Goal: Book appointment/travel/reservation

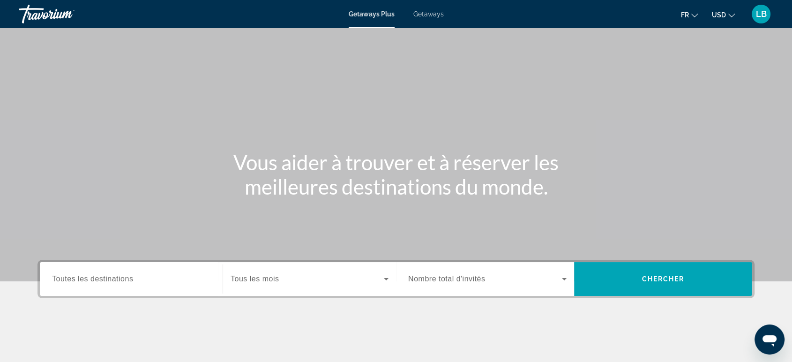
click at [281, 278] on span "Search widget" at bounding box center [306, 278] width 153 height 11
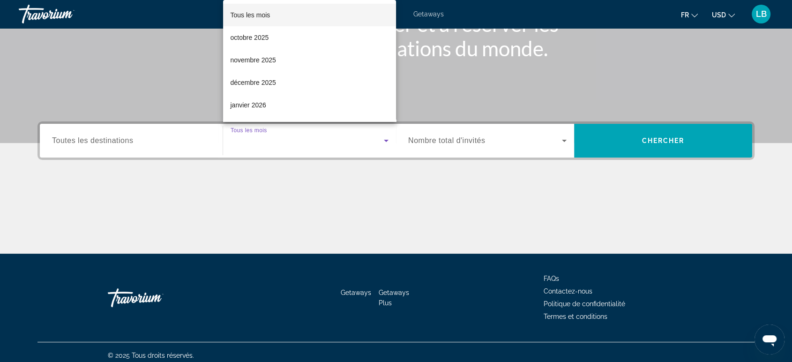
scroll to position [144, 0]
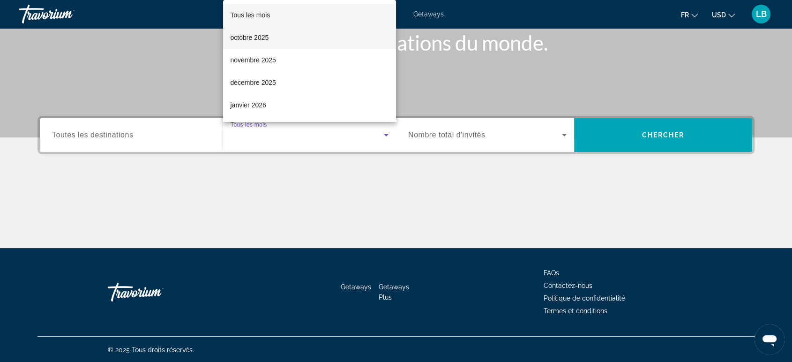
click at [268, 39] on span "octobre 2025" at bounding box center [249, 37] width 38 height 11
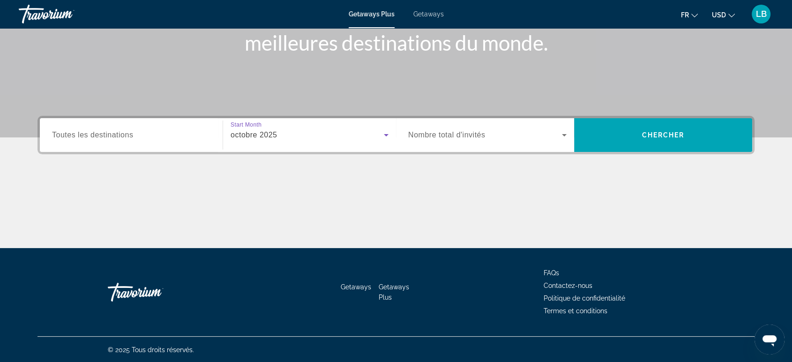
click at [130, 132] on span "Toutes les destinations" at bounding box center [92, 135] width 81 height 8
click at [130, 132] on input "Destination Toutes les destinations" at bounding box center [131, 135] width 158 height 11
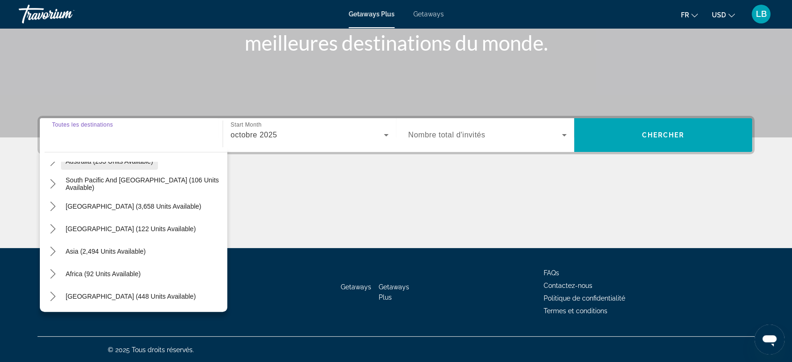
scroll to position [0, 0]
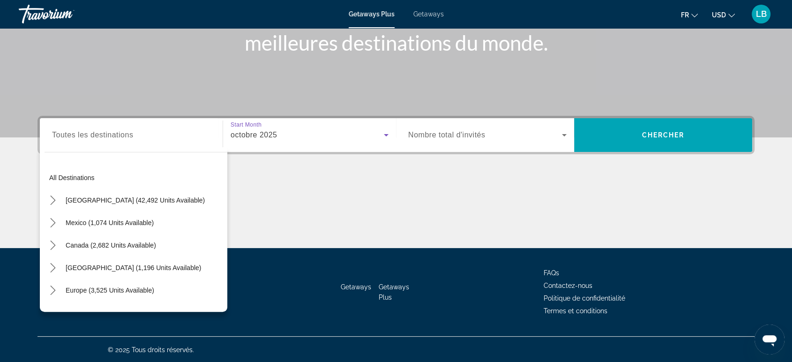
click at [352, 131] on div "octobre 2025" at bounding box center [306, 134] width 153 height 11
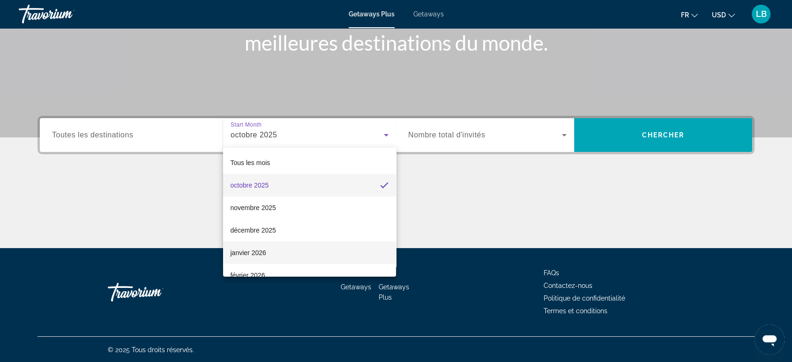
scroll to position [52, 0]
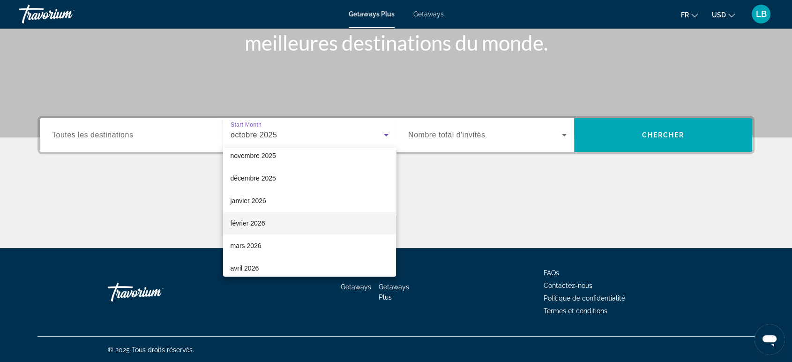
click at [265, 226] on mat-option "février 2026" at bounding box center [309, 223] width 173 height 22
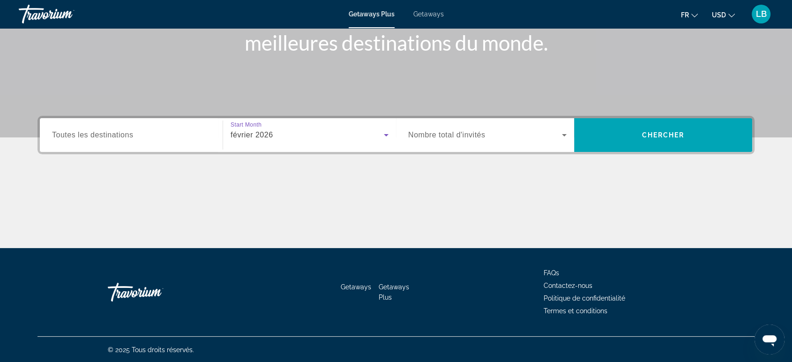
click at [126, 133] on span "Toutes les destinations" at bounding box center [92, 135] width 81 height 8
click at [126, 133] on input "Destination Toutes les destinations" at bounding box center [131, 135] width 158 height 11
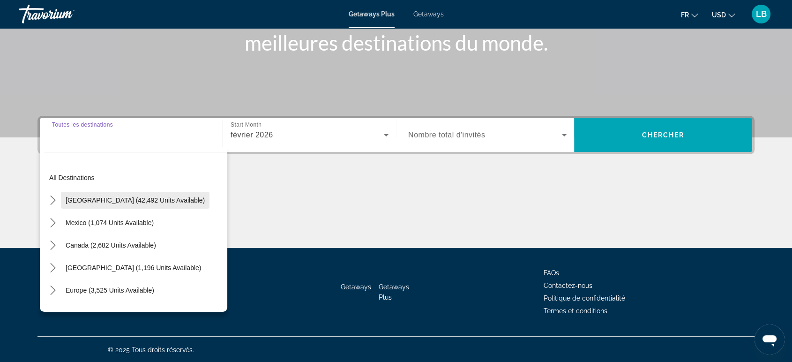
click at [123, 202] on span "[GEOGRAPHIC_DATA] (42,492 units available)" at bounding box center [135, 199] width 139 height 7
type input "**********"
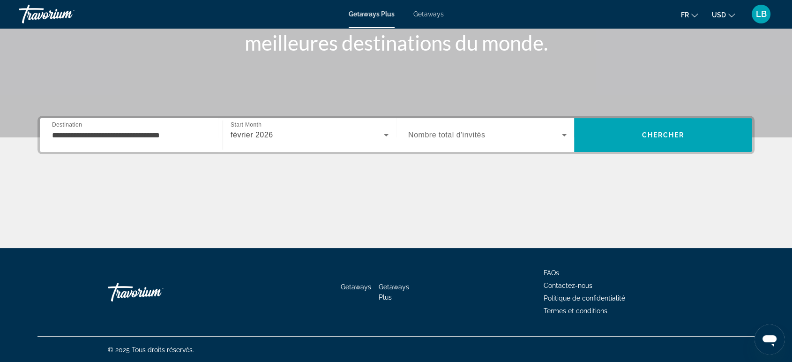
click at [448, 138] on label "Occupancy Nombre total d'invités" at bounding box center [446, 135] width 77 height 8
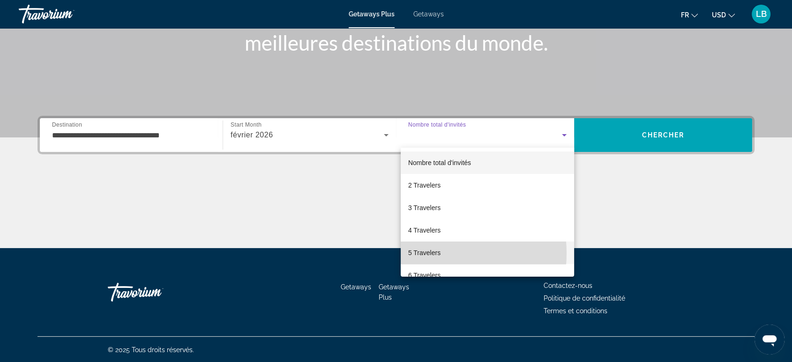
click at [421, 253] on span "5 Travelers" at bounding box center [424, 252] width 32 height 11
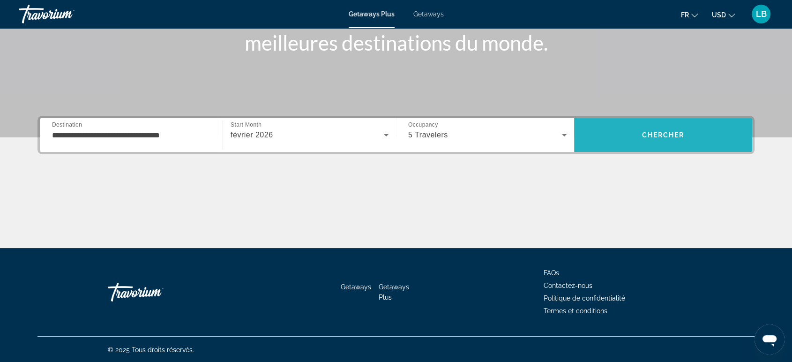
click at [658, 134] on span "Chercher" at bounding box center [663, 134] width 43 height 7
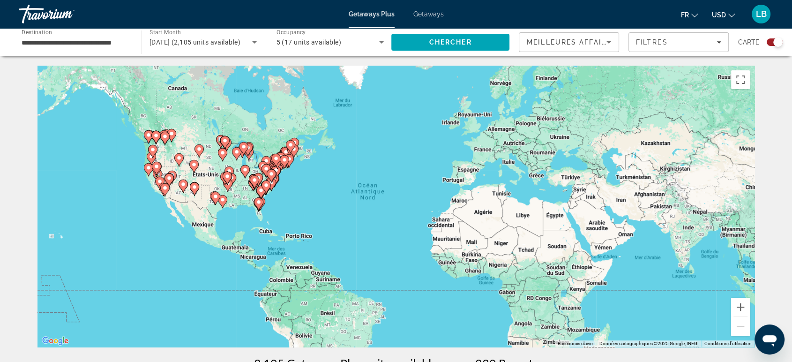
click at [199, 180] on div "Pour activer le glissement avec le clavier, appuyez sur Alt+Entrée. Une fois ce…" at bounding box center [395, 206] width 717 height 281
click at [740, 301] on button "Zoom avant" at bounding box center [740, 306] width 19 height 19
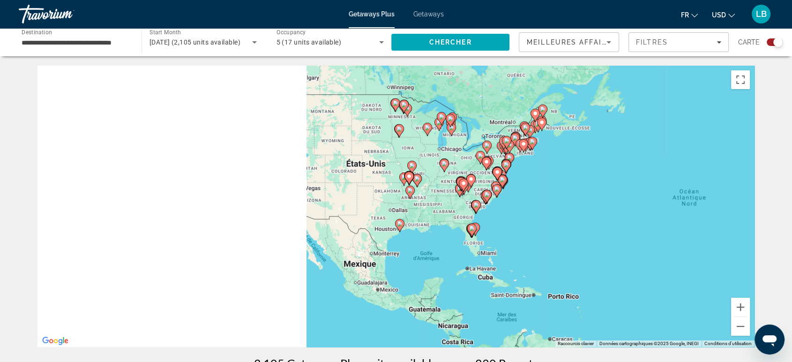
drag, startPoint x: 157, startPoint y: 172, endPoint x: 513, endPoint y: 196, distance: 356.8
click at [513, 196] on div "Pour activer le glissement avec le clavier, appuyez sur Alt+Entrée. Une fois ce…" at bounding box center [395, 206] width 717 height 281
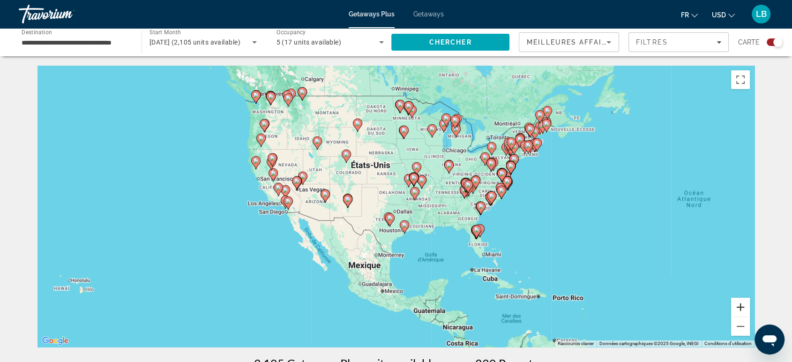
click at [743, 310] on button "Zoom avant" at bounding box center [740, 306] width 19 height 19
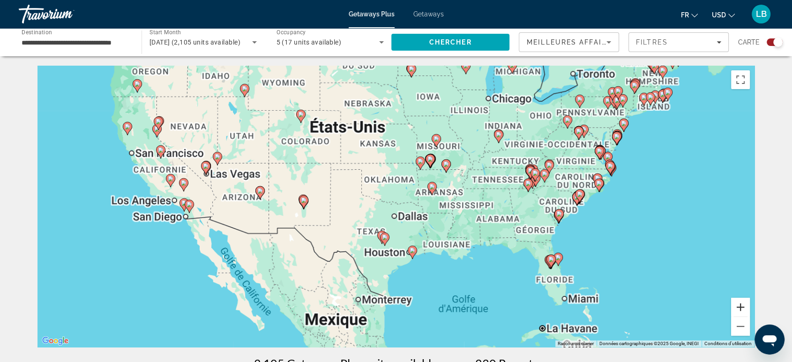
click at [743, 310] on button "Zoom avant" at bounding box center [740, 306] width 19 height 19
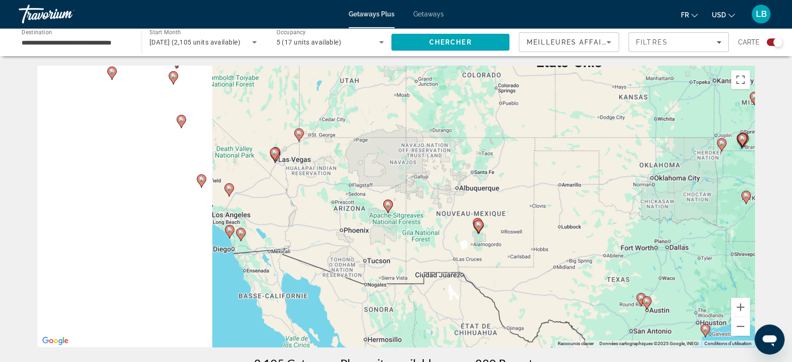
drag, startPoint x: 290, startPoint y: 200, endPoint x: 615, endPoint y: 228, distance: 326.7
click at [615, 228] on div "Pour activer le glissement avec le clavier, appuyez sur Alt+Entrée. Une fois ce…" at bounding box center [395, 206] width 717 height 281
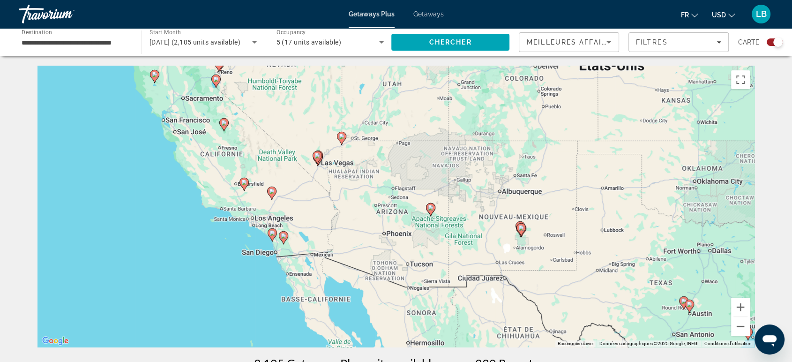
click at [316, 157] on image "Main content" at bounding box center [317, 156] width 6 height 6
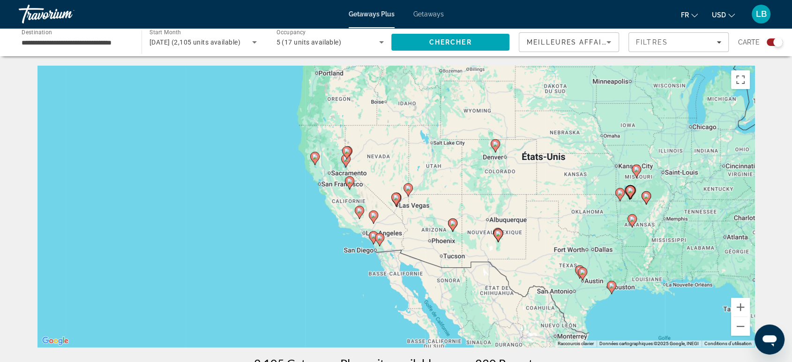
click at [397, 199] on image "Main content" at bounding box center [396, 197] width 6 height 6
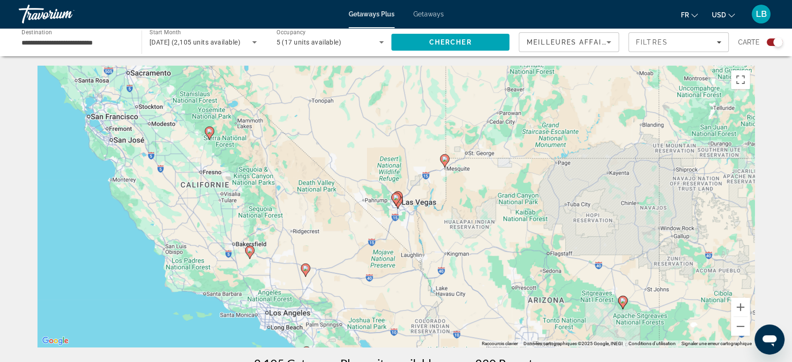
click at [397, 199] on image "Main content" at bounding box center [396, 197] width 6 height 6
type input "**********"
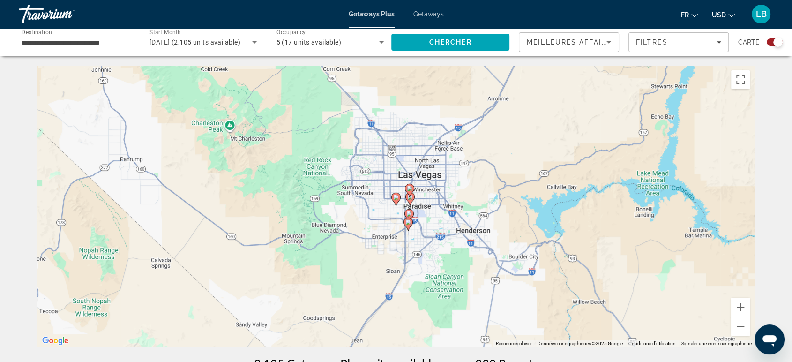
click at [412, 198] on image "Main content" at bounding box center [410, 197] width 6 height 6
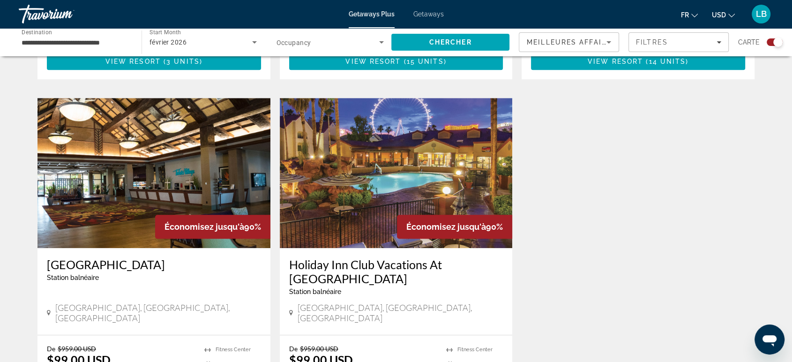
scroll to position [468, 0]
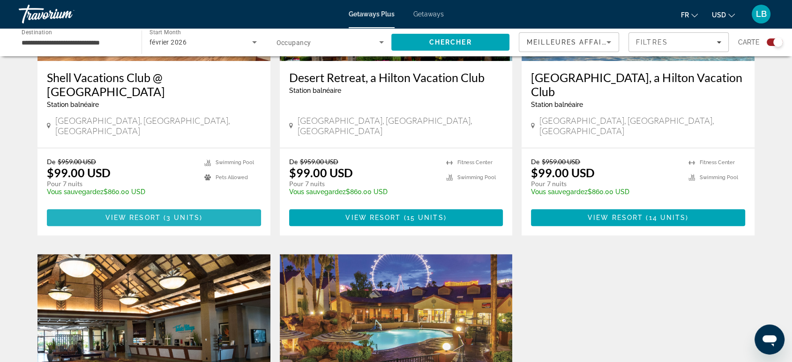
click at [150, 214] on span "View Resort" at bounding box center [132, 217] width 55 height 7
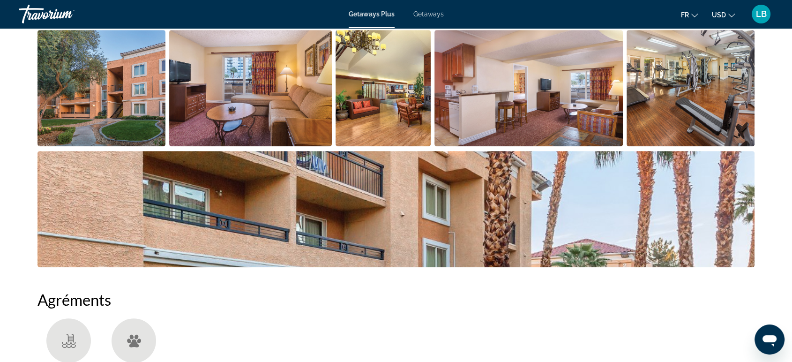
scroll to position [364, 0]
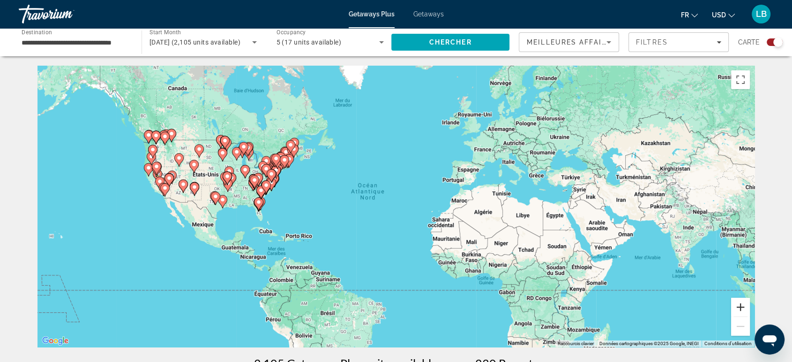
click at [743, 304] on button "Zoom avant" at bounding box center [740, 306] width 19 height 19
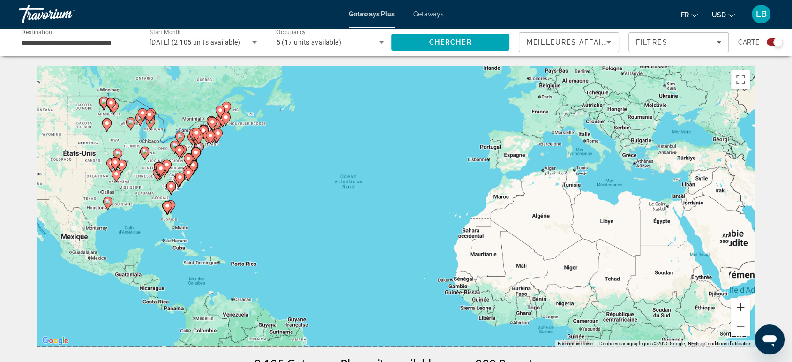
click at [743, 304] on button "Zoom avant" at bounding box center [740, 306] width 19 height 19
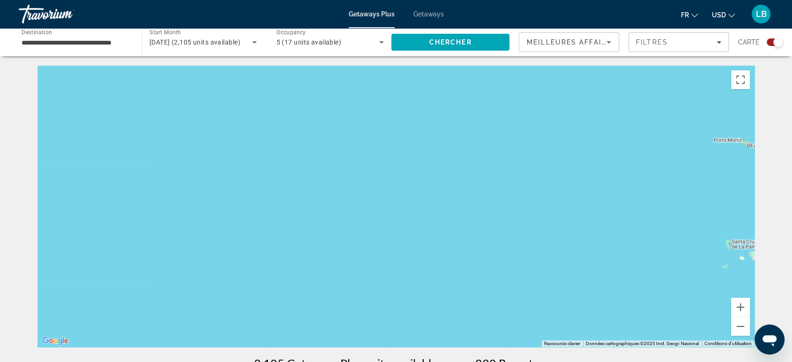
drag, startPoint x: 260, startPoint y: 201, endPoint x: 695, endPoint y: 230, distance: 435.6
click at [683, 230] on div "Main content" at bounding box center [395, 206] width 717 height 281
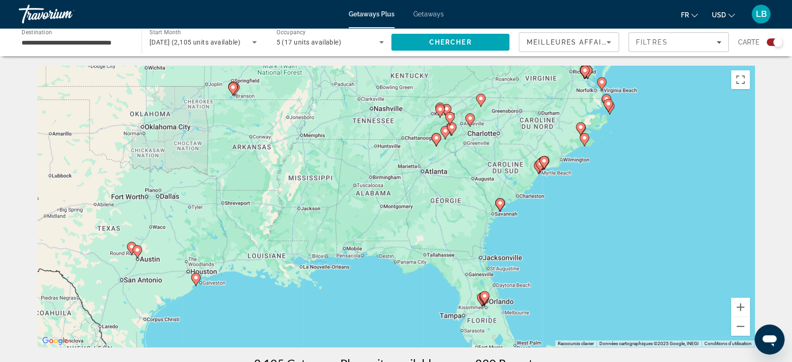
drag, startPoint x: 248, startPoint y: 216, endPoint x: 593, endPoint y: 232, distance: 346.1
click at [593, 232] on div "Pour activer le glissement avec le clavier, appuyez sur Alt+Entrée. Une fois ce…" at bounding box center [395, 206] width 717 height 281
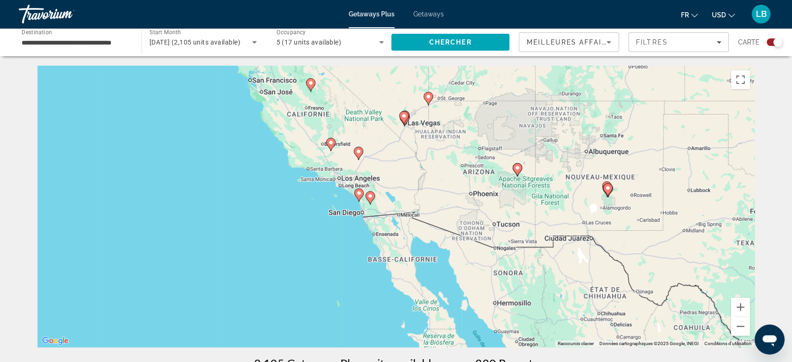
click at [407, 120] on gmp-advanced-marker "Main content" at bounding box center [403, 118] width 9 height 14
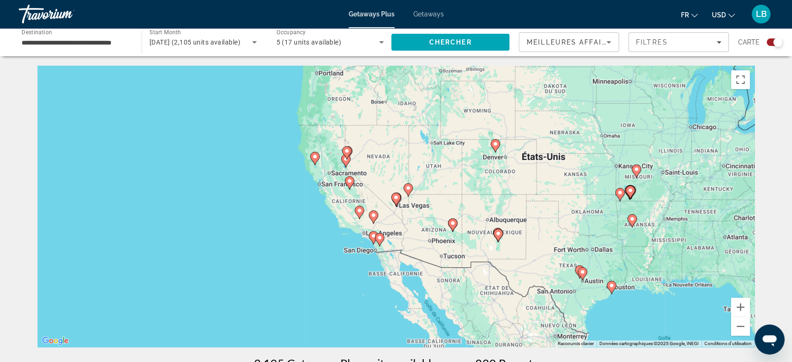
click at [397, 202] on icon "Main content" at bounding box center [396, 199] width 8 height 12
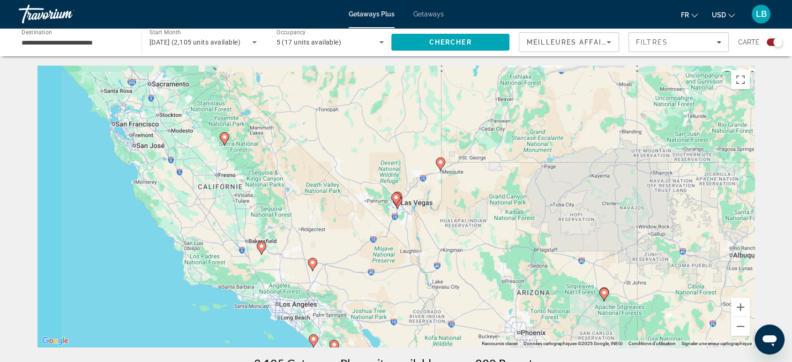
click at [397, 202] on icon "Main content" at bounding box center [396, 199] width 8 height 12
type input "**********"
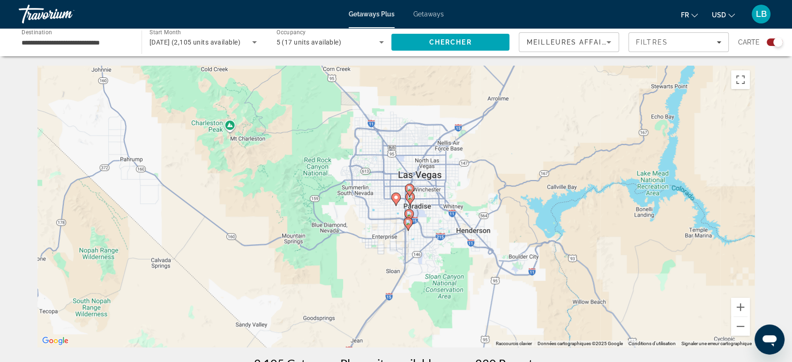
click at [411, 200] on icon "Main content" at bounding box center [410, 199] width 8 height 12
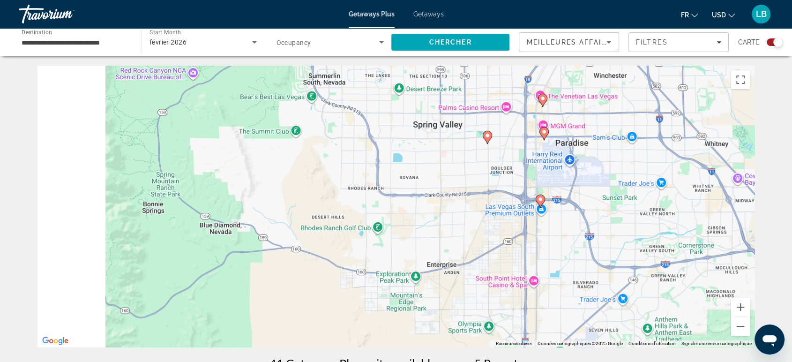
drag, startPoint x: 380, startPoint y: 284, endPoint x: 536, endPoint y: 74, distance: 261.2
click at [534, 83] on div "Pour activer le glissement avec le clavier, appuyez sur Alt+Entrée. Une fois ce…" at bounding box center [395, 206] width 717 height 281
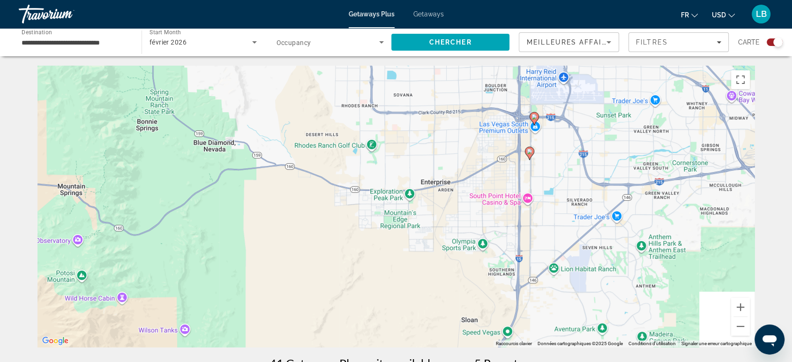
drag, startPoint x: 520, startPoint y: 139, endPoint x: 364, endPoint y: 222, distance: 176.7
click at [365, 222] on div "Pour activer le glissement avec le clavier, appuyez sur Alt+Entrée. Une fois ce…" at bounding box center [395, 206] width 717 height 281
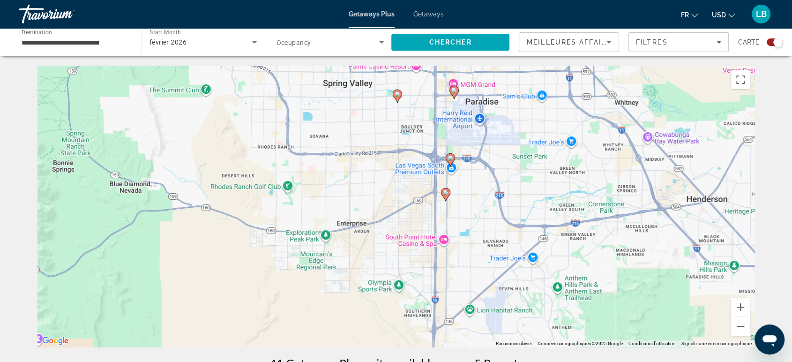
click at [457, 92] on icon "Main content" at bounding box center [454, 92] width 8 height 12
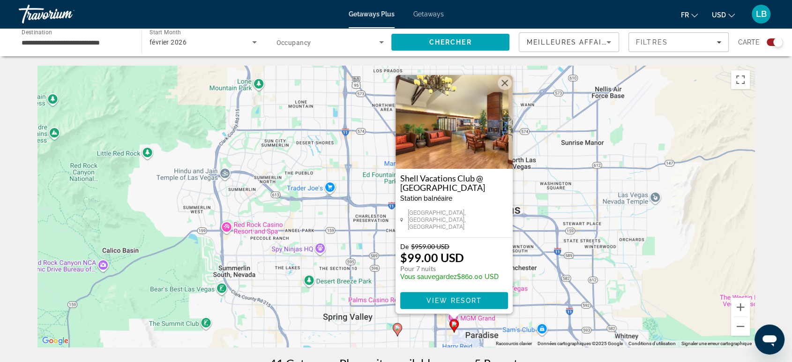
click at [397, 331] on g "Main content" at bounding box center [397, 329] width 9 height 13
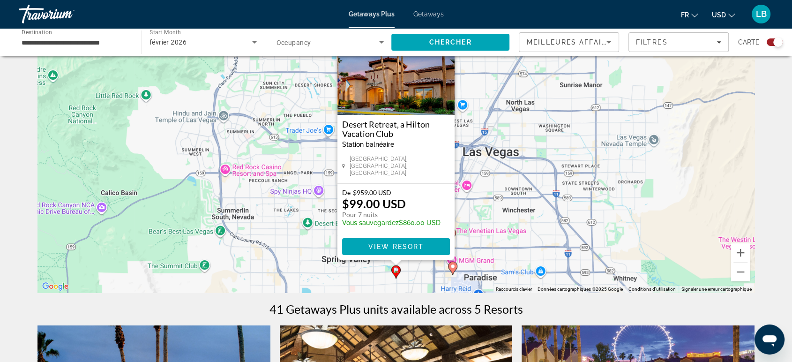
scroll to position [104, 0]
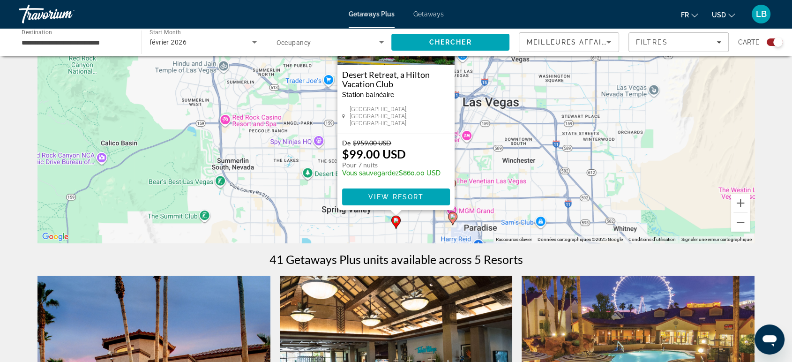
click at [456, 222] on gmp-advanced-marker "Main content" at bounding box center [452, 218] width 9 height 14
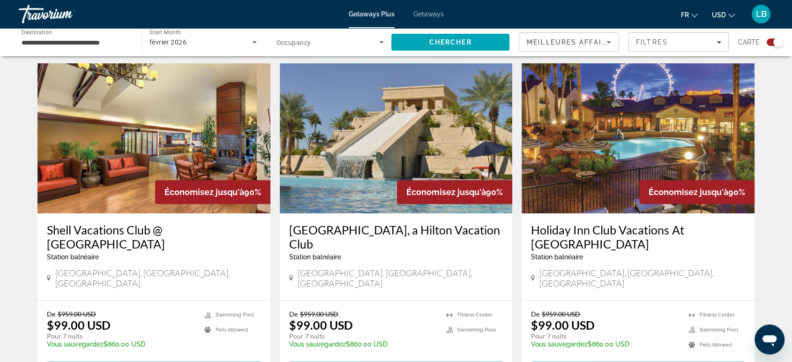
scroll to position [312, 0]
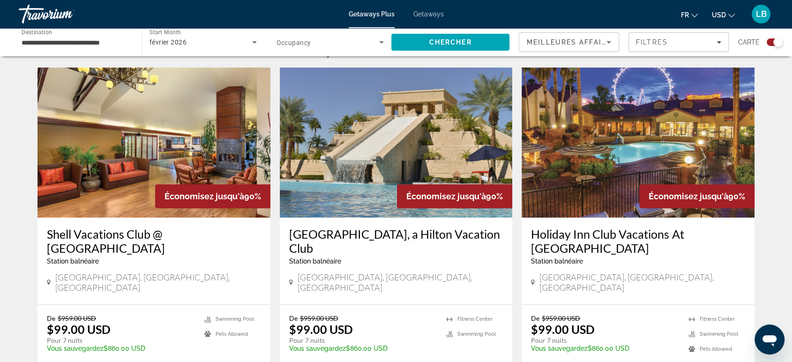
click at [596, 144] on img "Main content" at bounding box center [637, 142] width 233 height 150
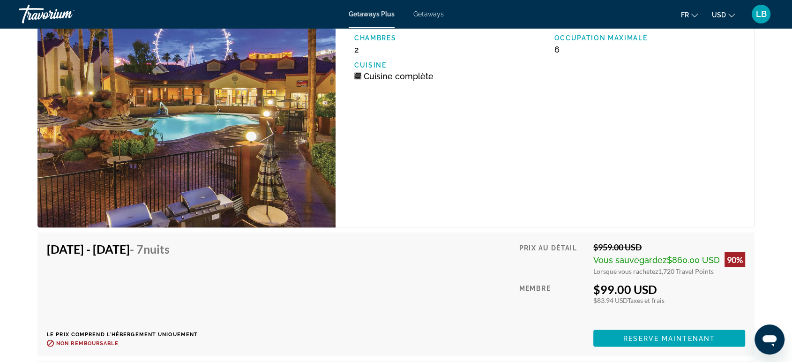
scroll to position [1769, 0]
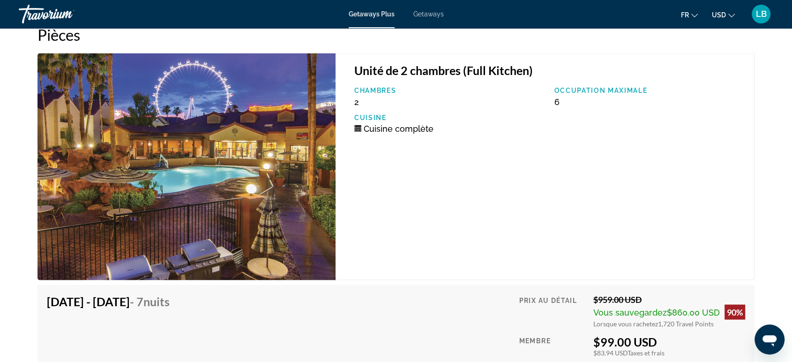
click at [249, 155] on img "Main content" at bounding box center [186, 166] width 298 height 227
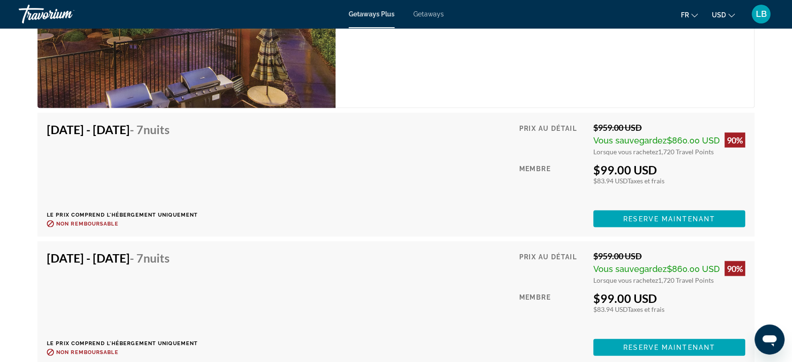
scroll to position [1978, 0]
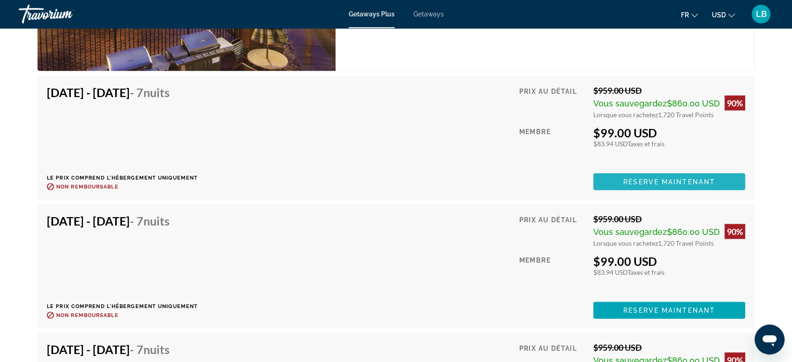
click at [654, 181] on span "Reserve maintenant" at bounding box center [669, 181] width 92 height 7
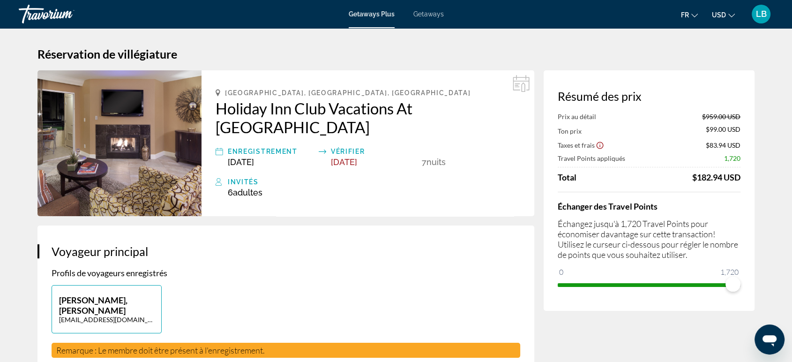
click at [170, 145] on img "Main content" at bounding box center [119, 143] width 164 height 146
click at [138, 149] on img "Main content" at bounding box center [119, 143] width 164 height 146
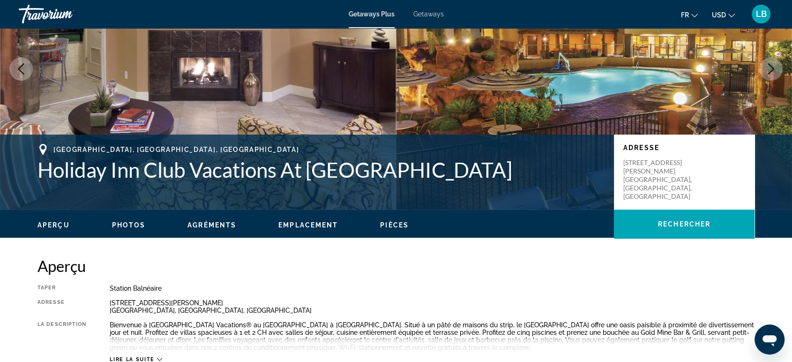
scroll to position [156, 0]
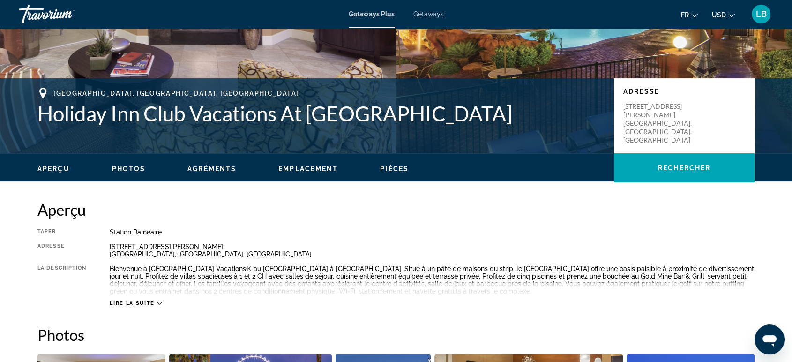
click at [216, 170] on span "Agréments" at bounding box center [211, 168] width 49 height 7
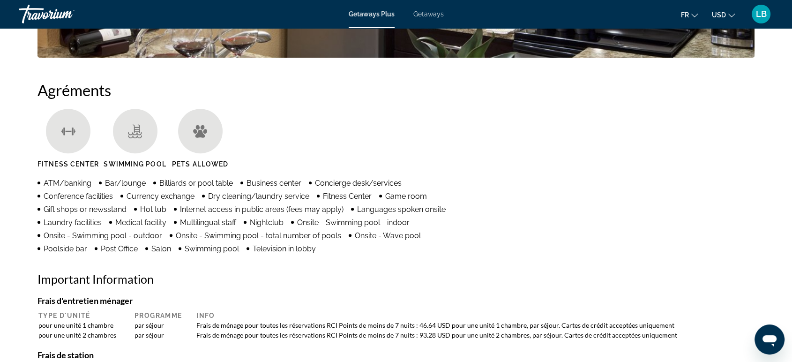
scroll to position [713, 0]
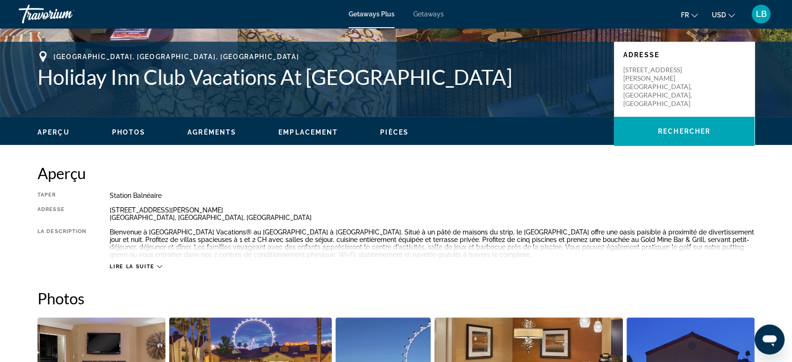
click at [297, 129] on span "Emplacement" at bounding box center [307, 131] width 59 height 7
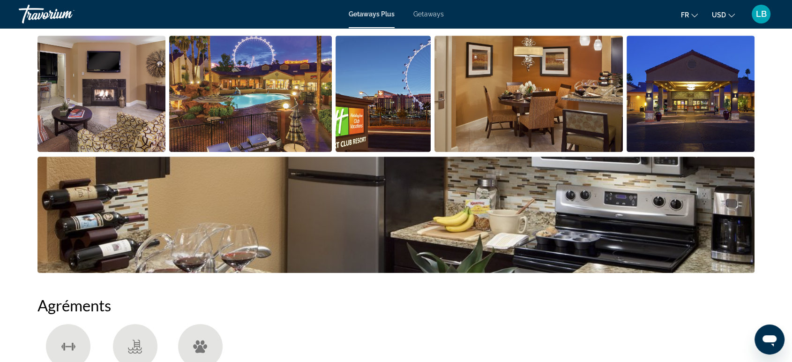
scroll to position [472, 0]
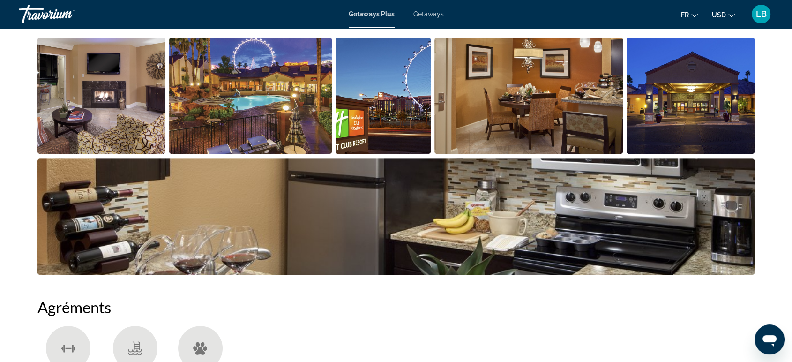
click at [113, 123] on img "Open full-screen image slider" at bounding box center [101, 95] width 128 height 116
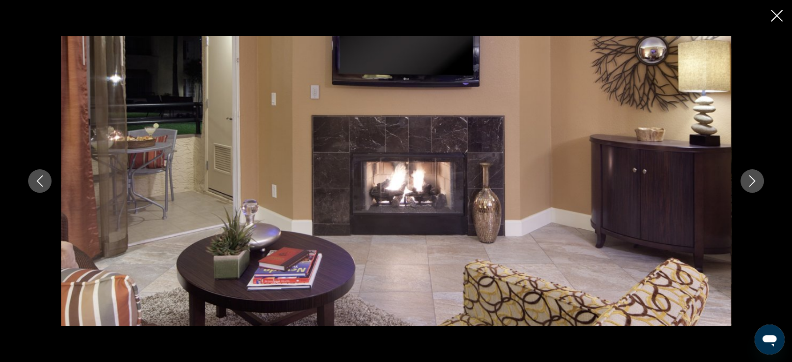
click at [738, 185] on div "prev next" at bounding box center [396, 180] width 754 height 289
click at [747, 184] on icon "Next image" at bounding box center [751, 180] width 11 height 11
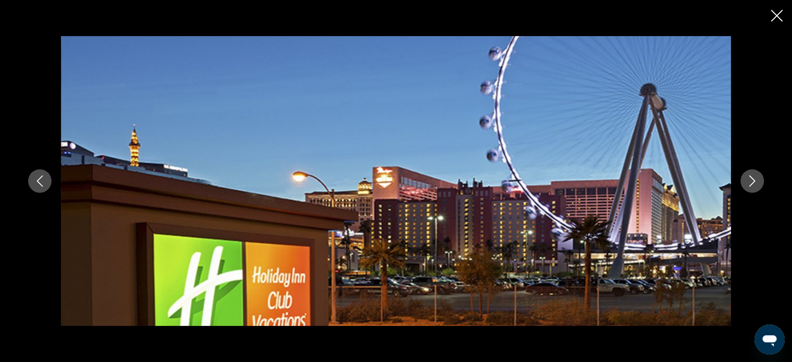
click at [573, 193] on img "Main content" at bounding box center [396, 180] width 670 height 289
click at [752, 187] on button "Next image" at bounding box center [751, 180] width 23 height 23
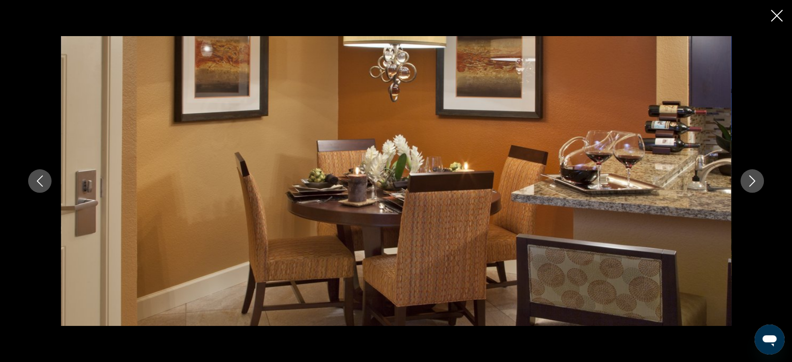
click at [752, 187] on button "Next image" at bounding box center [751, 180] width 23 height 23
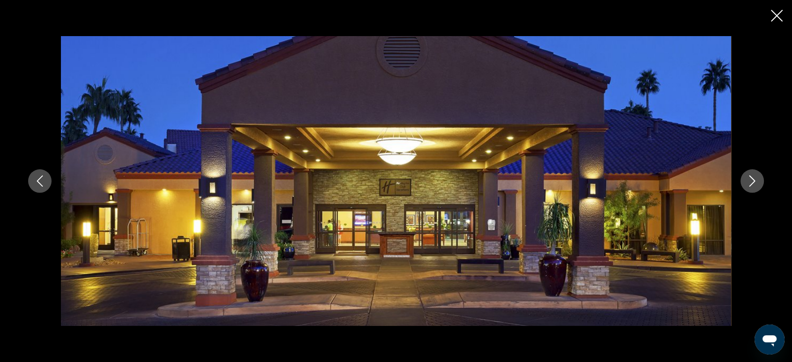
click at [752, 187] on button "Next image" at bounding box center [751, 180] width 23 height 23
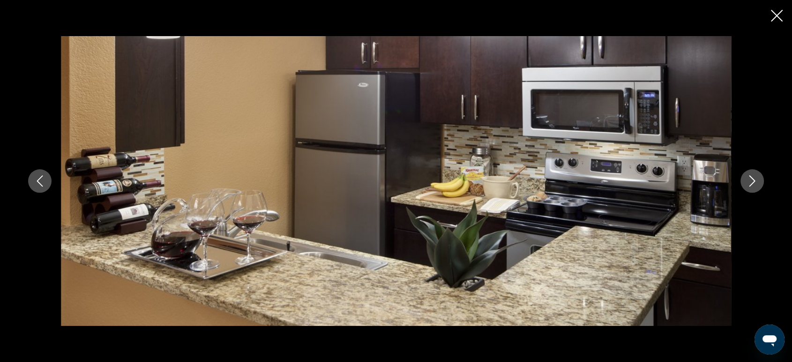
click at [752, 187] on button "Next image" at bounding box center [751, 180] width 23 height 23
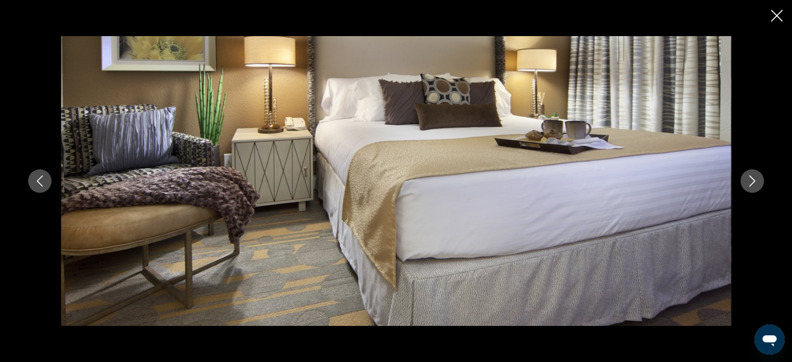
click at [752, 187] on button "Next image" at bounding box center [751, 180] width 23 height 23
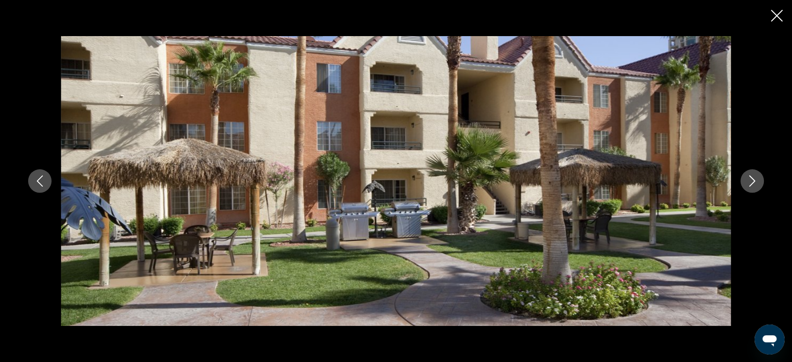
click at [752, 187] on button "Next image" at bounding box center [751, 180] width 23 height 23
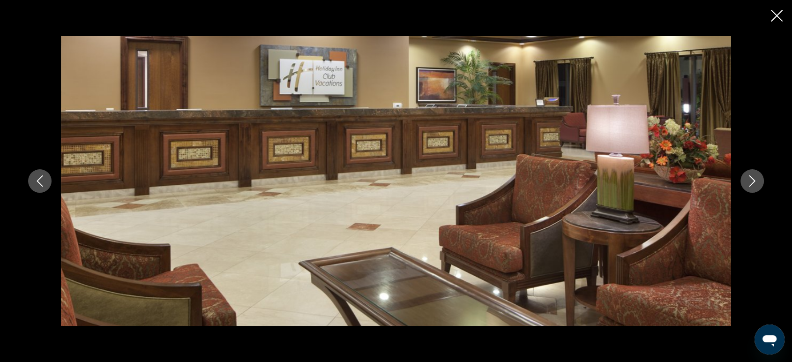
click at [752, 187] on button "Next image" at bounding box center [751, 180] width 23 height 23
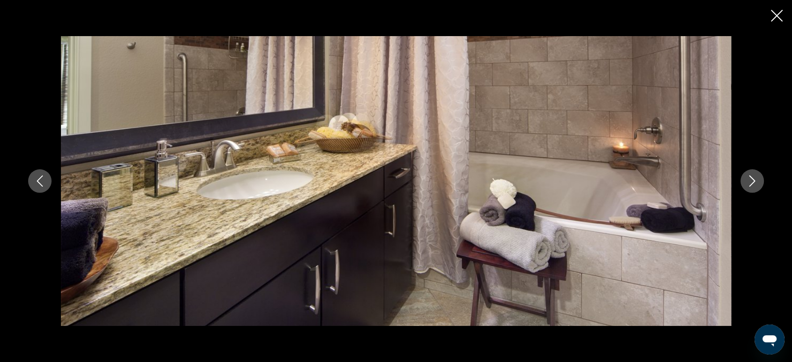
click at [752, 187] on button "Next image" at bounding box center [751, 180] width 23 height 23
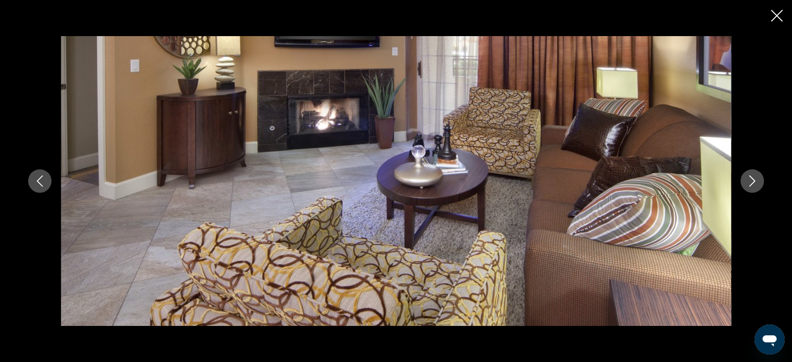
click at [752, 187] on button "Next image" at bounding box center [751, 180] width 23 height 23
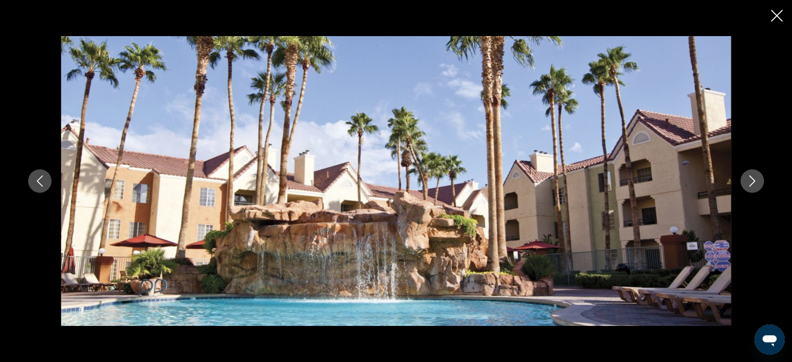
click at [752, 187] on button "Next image" at bounding box center [751, 180] width 23 height 23
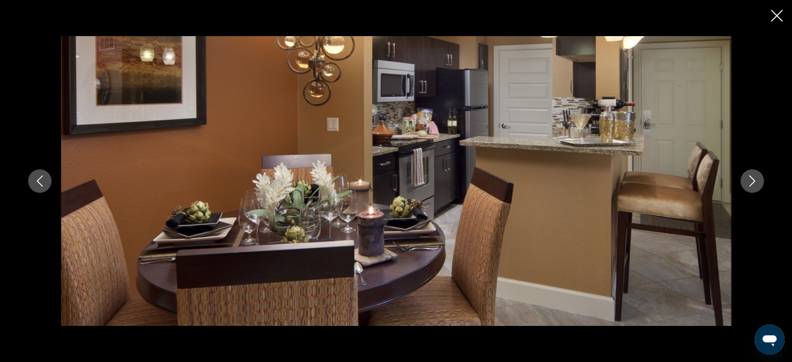
click at [752, 187] on button "Next image" at bounding box center [751, 180] width 23 height 23
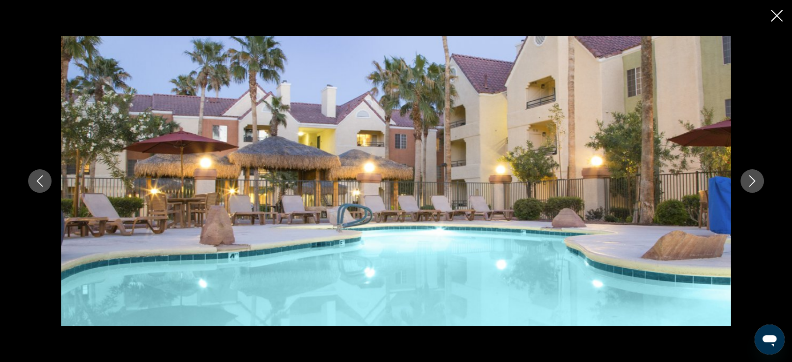
click at [752, 187] on button "Next image" at bounding box center [751, 180] width 23 height 23
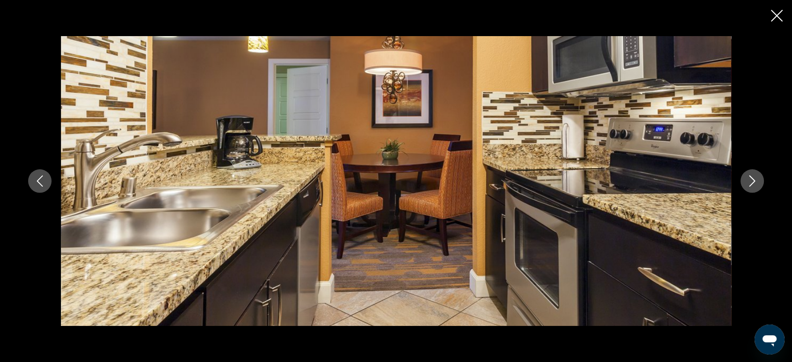
click at [752, 187] on button "Next image" at bounding box center [751, 180] width 23 height 23
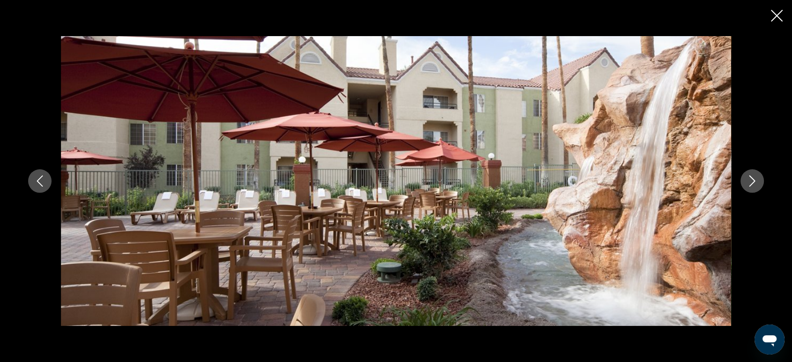
click at [752, 187] on button "Next image" at bounding box center [751, 180] width 23 height 23
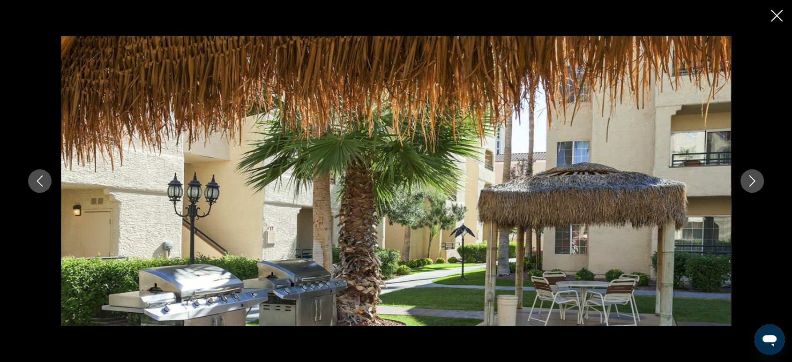
click at [752, 187] on button "Next image" at bounding box center [751, 180] width 23 height 23
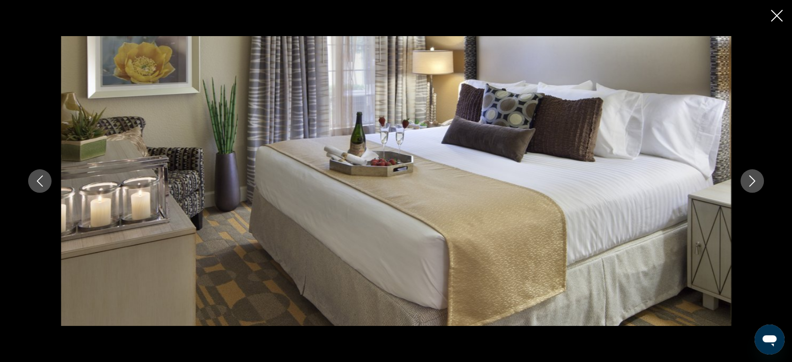
click at [752, 187] on button "Next image" at bounding box center [751, 180] width 23 height 23
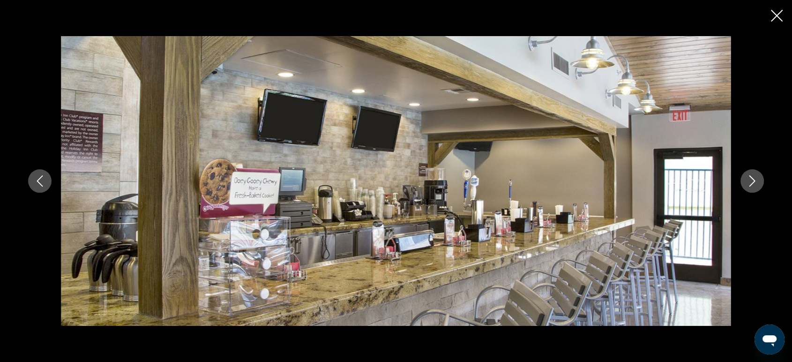
click at [752, 187] on button "Next image" at bounding box center [751, 180] width 23 height 23
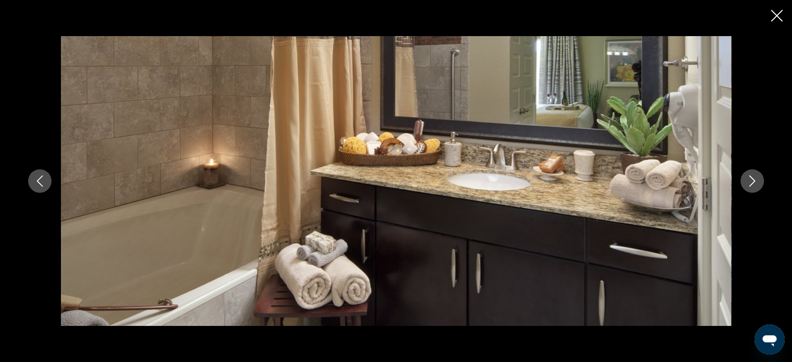
click at [752, 187] on button "Next image" at bounding box center [751, 180] width 23 height 23
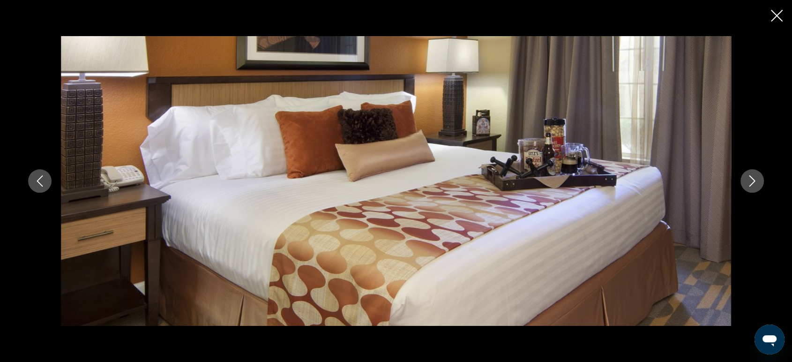
click at [771, 21] on icon "Close slideshow" at bounding box center [776, 16] width 12 height 12
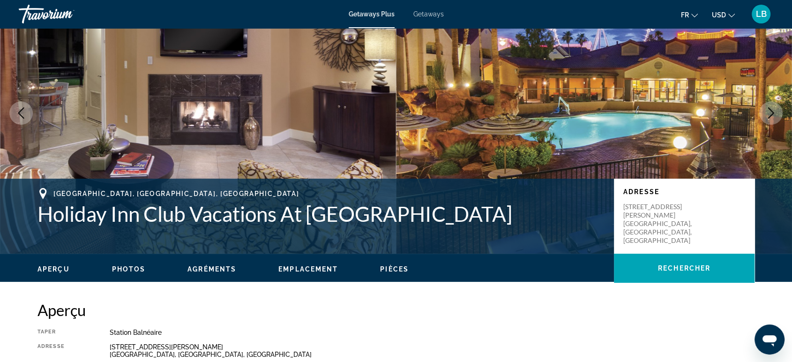
scroll to position [0, 0]
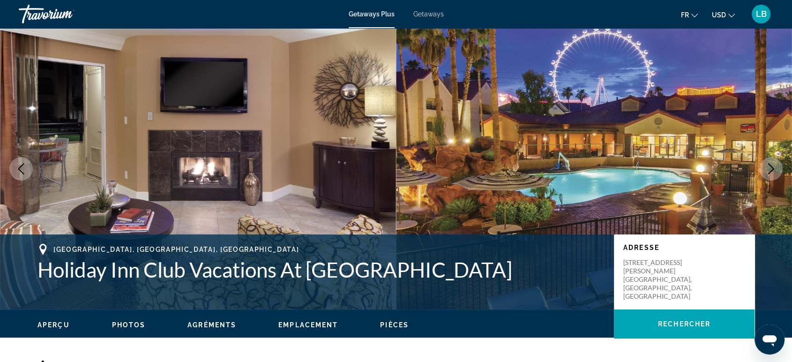
drag, startPoint x: 36, startPoint y: 269, endPoint x: 498, endPoint y: 275, distance: 462.3
click at [498, 275] on div "[GEOGRAPHIC_DATA], [GEOGRAPHIC_DATA], [GEOGRAPHIC_DATA] Holiday Inn Club Vacati…" at bounding box center [396, 272] width 754 height 56
click at [627, 275] on div "Adresse [STREET_ADDRESS][PERSON_NAME]" at bounding box center [684, 271] width 141 height 75
drag, startPoint x: 625, startPoint y: 263, endPoint x: 682, endPoint y: 272, distance: 57.8
click at [682, 272] on p "[STREET_ADDRESS][PERSON_NAME]" at bounding box center [660, 279] width 75 height 42
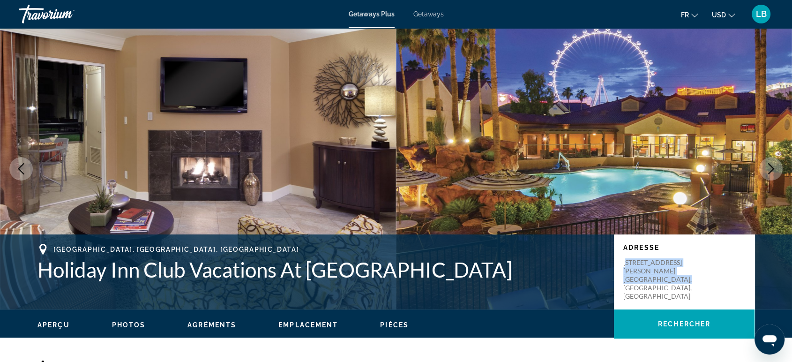
click at [640, 261] on p "[STREET_ADDRESS][PERSON_NAME]" at bounding box center [660, 279] width 75 height 42
click at [675, 282] on div "Adresse [STREET_ADDRESS][PERSON_NAME]" at bounding box center [684, 271] width 141 height 75
drag, startPoint x: 622, startPoint y: 263, endPoint x: 689, endPoint y: 277, distance: 68.4
click at [689, 277] on div "Adresse [STREET_ADDRESS][PERSON_NAME]" at bounding box center [684, 271] width 141 height 75
copy p "[STREET_ADDRESS][PERSON_NAME]"
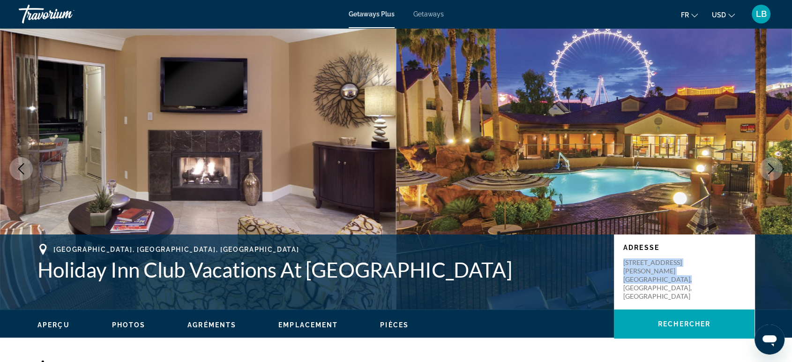
drag, startPoint x: 37, startPoint y: 274, endPoint x: 493, endPoint y: 284, distance: 456.8
click at [493, 284] on div "[GEOGRAPHIC_DATA], [GEOGRAPHIC_DATA], [GEOGRAPHIC_DATA] Holiday Inn Club Vacati…" at bounding box center [396, 272] width 754 height 56
copy h1 "Holiday Inn Club Vacations At [GEOGRAPHIC_DATA]"
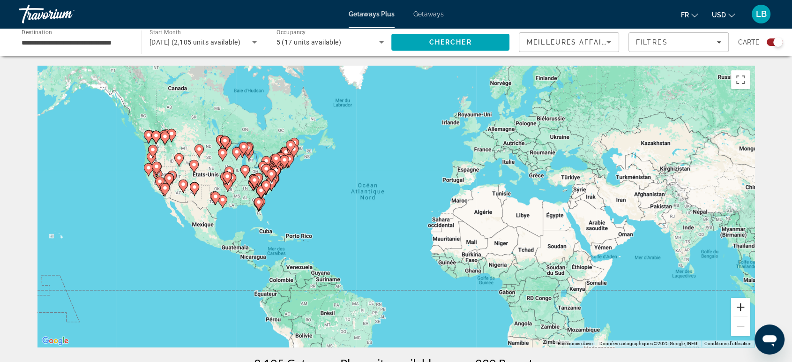
click at [740, 308] on button "Zoom avant" at bounding box center [740, 306] width 19 height 19
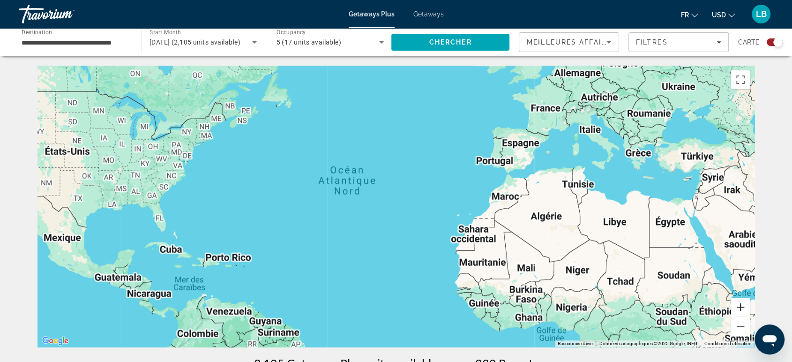
click at [740, 308] on button "Zoom avant" at bounding box center [740, 306] width 19 height 19
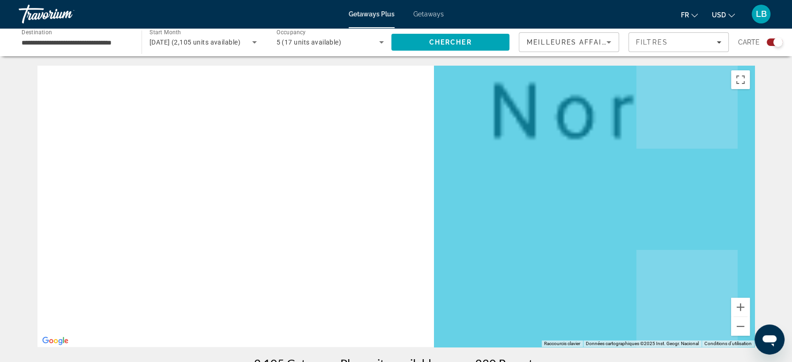
drag, startPoint x: 219, startPoint y: 215, endPoint x: 799, endPoint y: 241, distance: 580.0
click at [792, 241] on html "**********" at bounding box center [396, 181] width 792 height 362
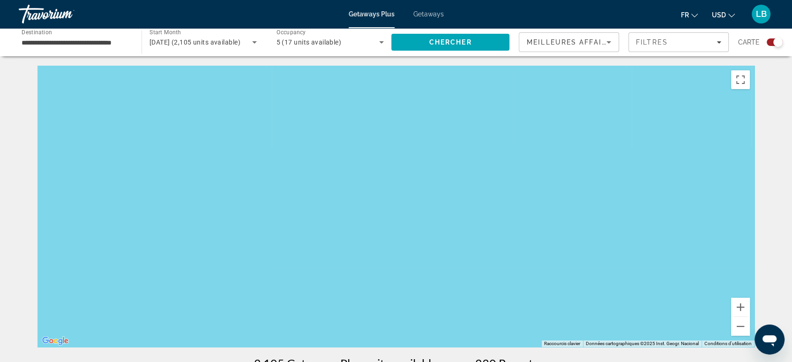
drag, startPoint x: 243, startPoint y: 231, endPoint x: 718, endPoint y: 224, distance: 475.0
click at [604, 230] on div "Main content" at bounding box center [395, 206] width 717 height 281
click at [679, 224] on div "Main content" at bounding box center [395, 206] width 717 height 281
drag, startPoint x: 300, startPoint y: 243, endPoint x: 799, endPoint y: 241, distance: 498.8
click at [792, 241] on html "**********" at bounding box center [396, 181] width 792 height 362
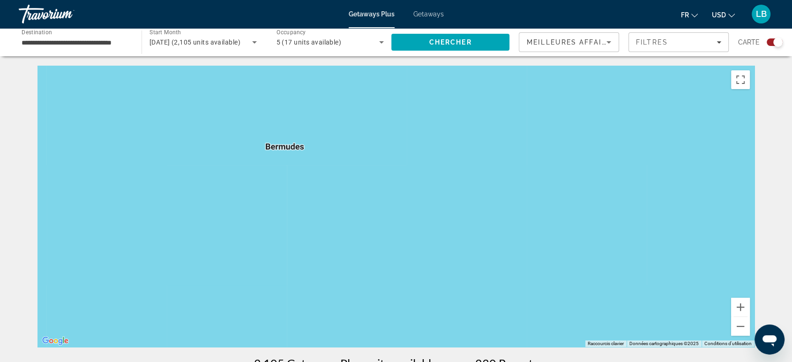
drag, startPoint x: 647, startPoint y: 263, endPoint x: 784, endPoint y: 262, distance: 136.8
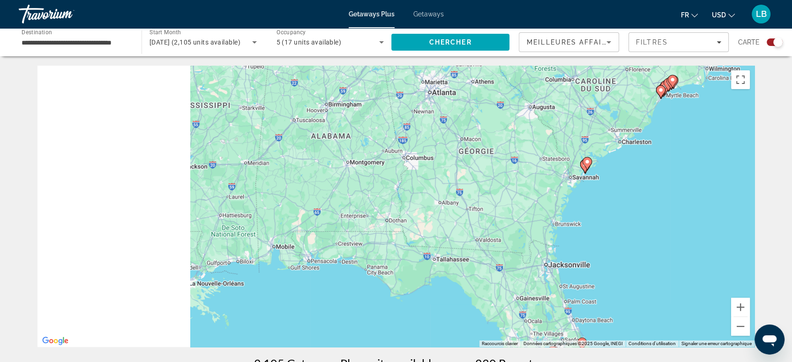
drag, startPoint x: 550, startPoint y: 256, endPoint x: 669, endPoint y: 261, distance: 118.6
click at [669, 261] on div "Pour activer le glissement avec le clavier, appuyez sur Alt+Entrée. Une fois ce…" at bounding box center [395, 206] width 717 height 281
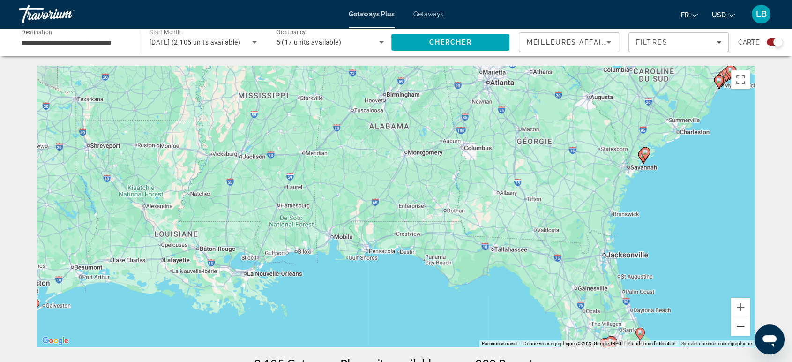
click at [743, 320] on button "Zoom arrière" at bounding box center [740, 326] width 19 height 19
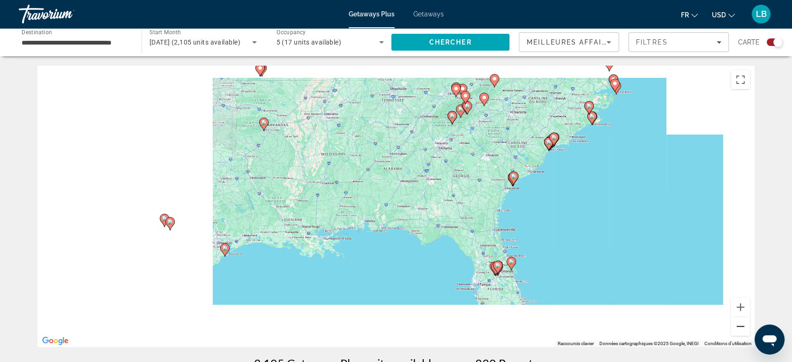
click at [743, 320] on button "Zoom arrière" at bounding box center [740, 326] width 19 height 19
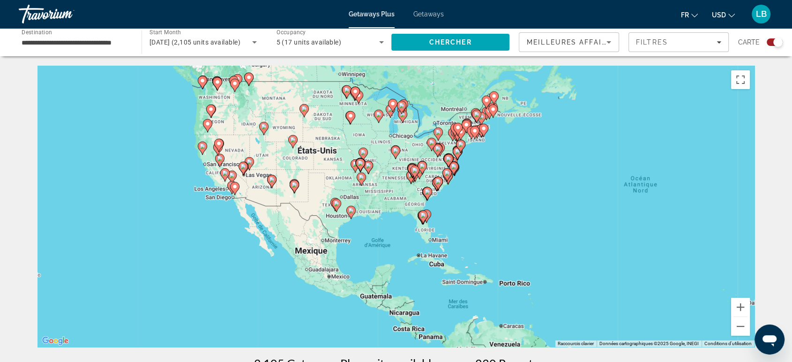
click at [249, 161] on image "Main content" at bounding box center [249, 162] width 6 height 6
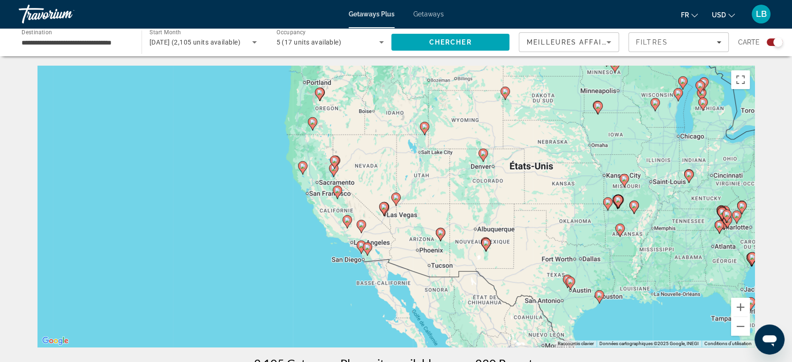
click at [384, 206] on image "Main content" at bounding box center [384, 207] width 6 height 6
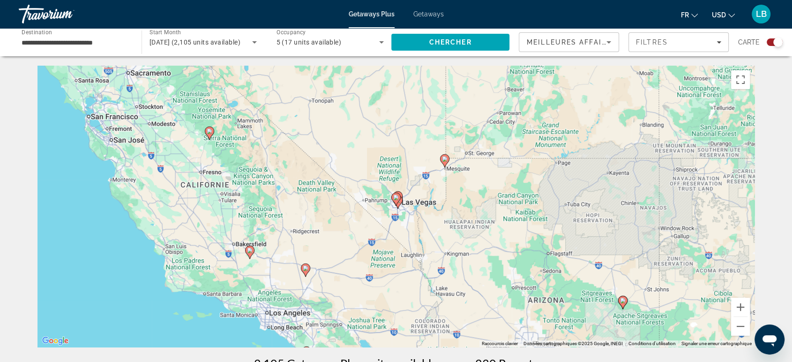
click at [393, 205] on gmp-advanced-marker "Main content" at bounding box center [395, 199] width 9 height 14
type input "**********"
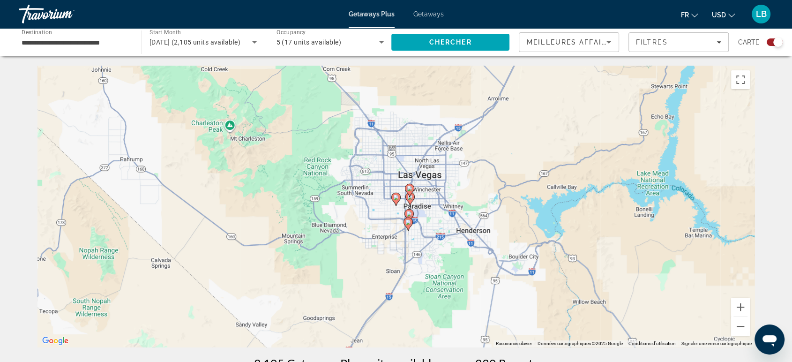
click at [410, 203] on icon "Main content" at bounding box center [410, 199] width 8 height 12
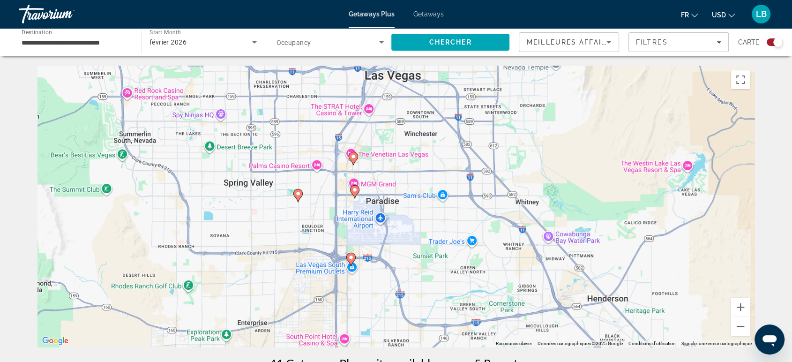
drag, startPoint x: 448, startPoint y: 309, endPoint x: 407, endPoint y: 175, distance: 140.2
click at [407, 175] on div "Pour activer le glissement avec le clavier, appuyez sur Alt+Entrée. Une fois ce…" at bounding box center [395, 206] width 717 height 281
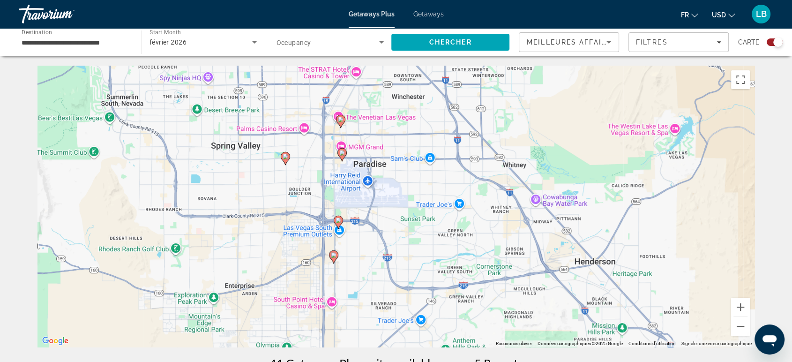
click at [344, 153] on image "Main content" at bounding box center [342, 153] width 6 height 6
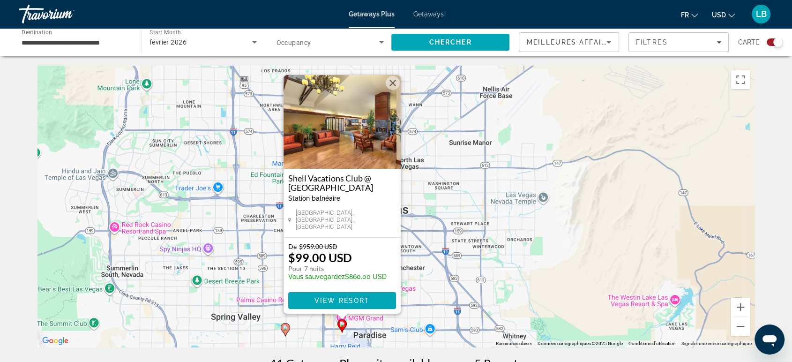
click at [285, 335] on icon "Main content" at bounding box center [285, 329] width 9 height 13
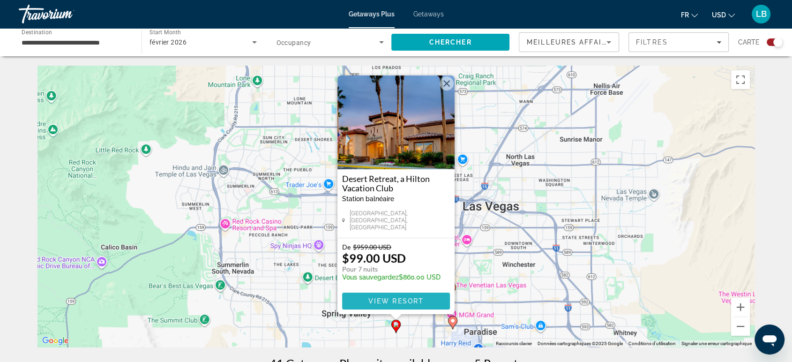
click at [399, 300] on span "View Resort" at bounding box center [395, 300] width 55 height 7
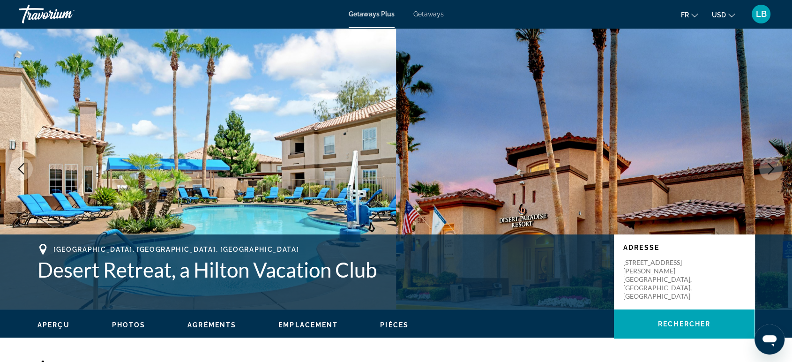
drag, startPoint x: 622, startPoint y: 267, endPoint x: 687, endPoint y: 274, distance: 64.7
click at [687, 274] on div "Adresse [STREET_ADDRESS][PERSON_NAME]" at bounding box center [684, 271] width 141 height 75
drag, startPoint x: 625, startPoint y: 260, endPoint x: 693, endPoint y: 274, distance: 68.8
click at [693, 274] on p "[STREET_ADDRESS][PERSON_NAME]" at bounding box center [660, 279] width 75 height 42
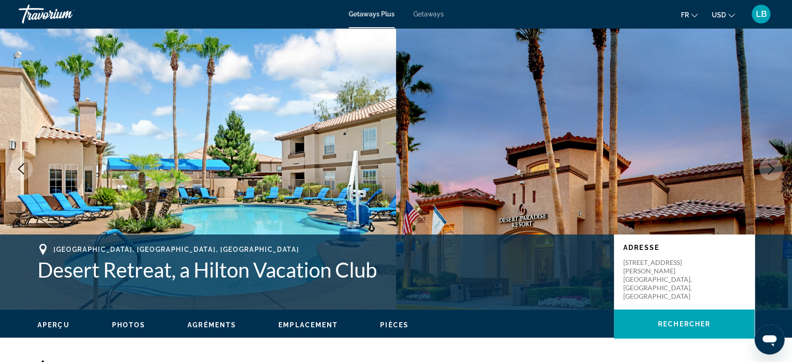
click at [689, 275] on div "Adresse [STREET_ADDRESS][PERSON_NAME]" at bounding box center [684, 271] width 141 height 75
drag, startPoint x: 623, startPoint y: 266, endPoint x: 704, endPoint y: 280, distance: 81.8
click at [704, 280] on div "Adresse [STREET_ADDRESS][PERSON_NAME]" at bounding box center [684, 271] width 141 height 75
copy p "[STREET_ADDRESS][PERSON_NAME]"
click at [427, 135] on img "Main content" at bounding box center [594, 168] width 396 height 281
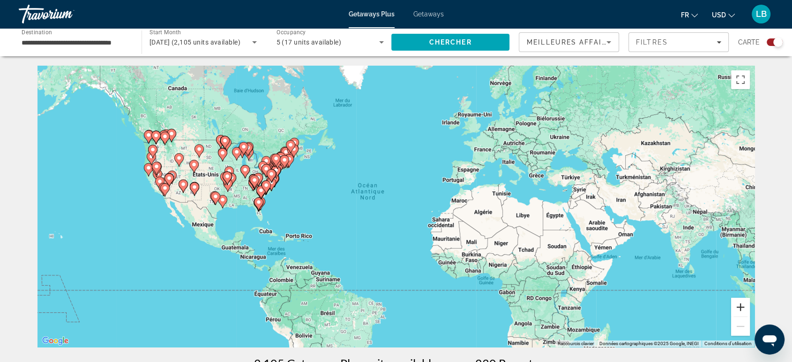
click at [742, 307] on button "Zoom avant" at bounding box center [740, 306] width 19 height 19
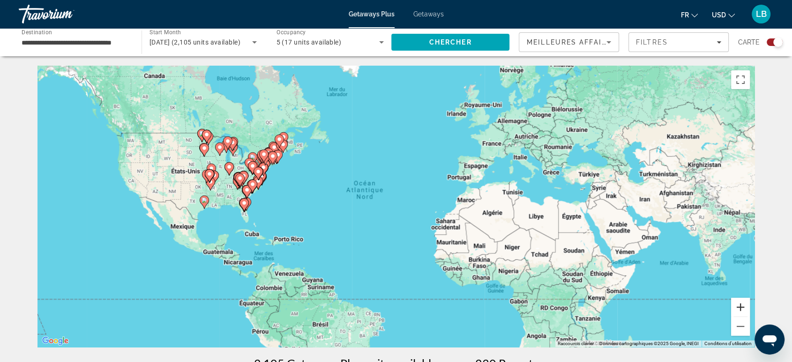
click at [742, 307] on button "Zoom avant" at bounding box center [740, 306] width 19 height 19
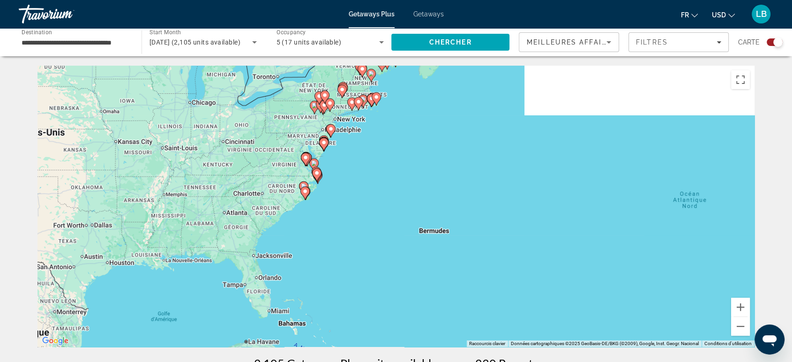
drag, startPoint x: 205, startPoint y: 189, endPoint x: 626, endPoint y: 243, distance: 424.9
click at [626, 243] on div "Pour activer le glissement avec le clavier, appuyez sur Alt+Entrée. Une fois ce…" at bounding box center [395, 206] width 717 height 281
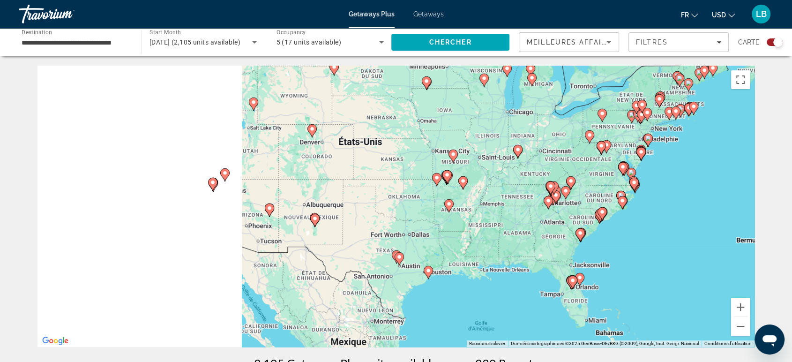
drag, startPoint x: 251, startPoint y: 193, endPoint x: 526, endPoint y: 203, distance: 275.1
click at [526, 203] on div "Pour activer le glissement avec le clavier, appuyez sur Alt+Entrée. Une fois ce…" at bounding box center [395, 206] width 717 height 281
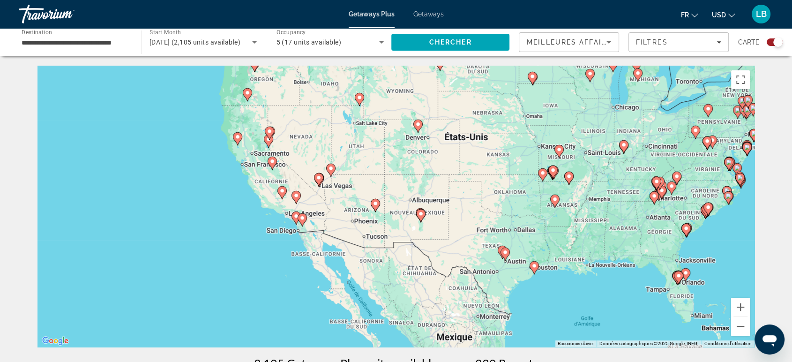
drag, startPoint x: 354, startPoint y: 234, endPoint x: 359, endPoint y: 232, distance: 5.8
click at [359, 232] on div "Pour activer le glissement avec le clavier, appuyez sur Alt+Entrée. Une fois ce…" at bounding box center [395, 206] width 717 height 281
click at [299, 221] on icon "Main content" at bounding box center [302, 220] width 8 height 12
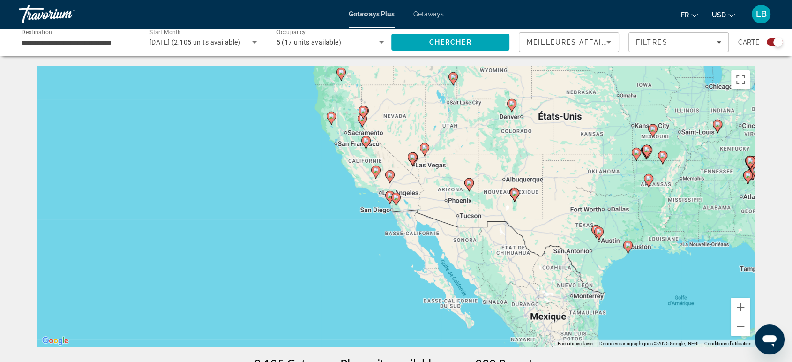
click at [393, 201] on icon "Main content" at bounding box center [395, 199] width 9 height 13
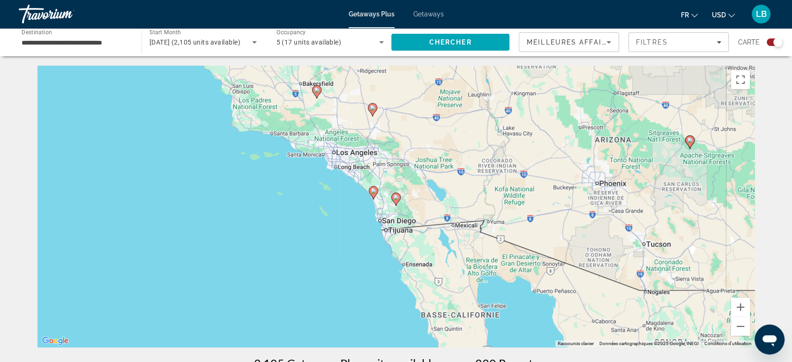
click at [378, 196] on gmp-advanced-marker "Main content" at bounding box center [373, 192] width 9 height 14
type input "**********"
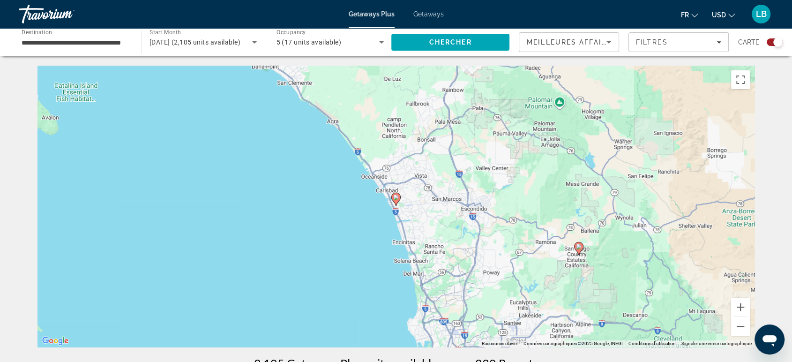
click at [393, 201] on icon "Main content" at bounding box center [396, 199] width 8 height 12
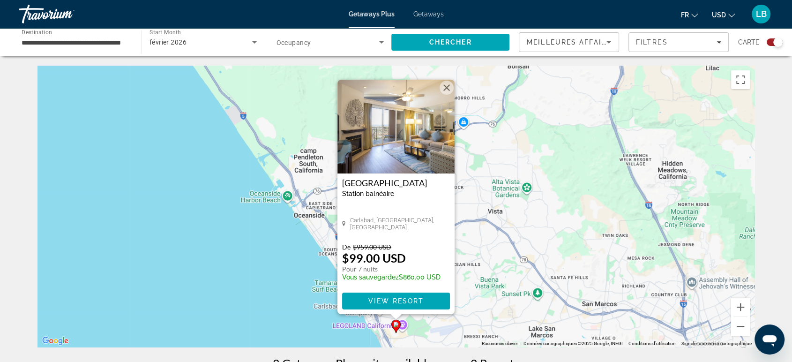
scroll to position [52, 0]
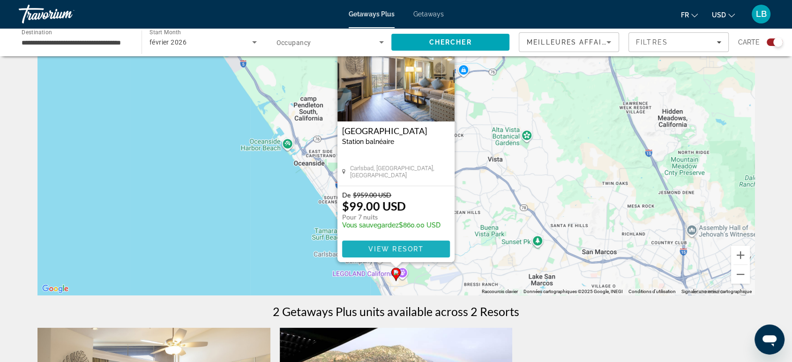
click at [405, 249] on span "View Resort" at bounding box center [395, 248] width 55 height 7
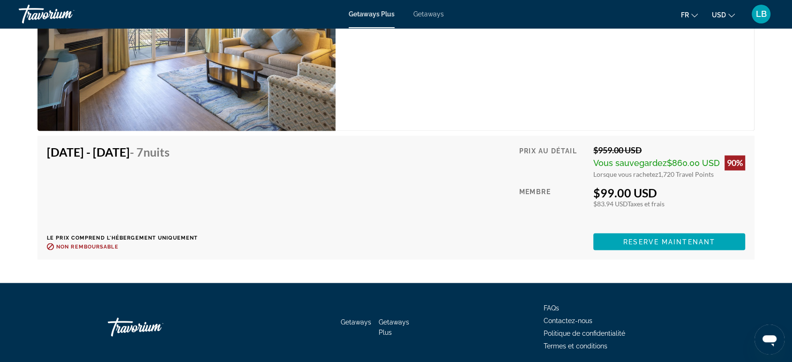
scroll to position [1624, 0]
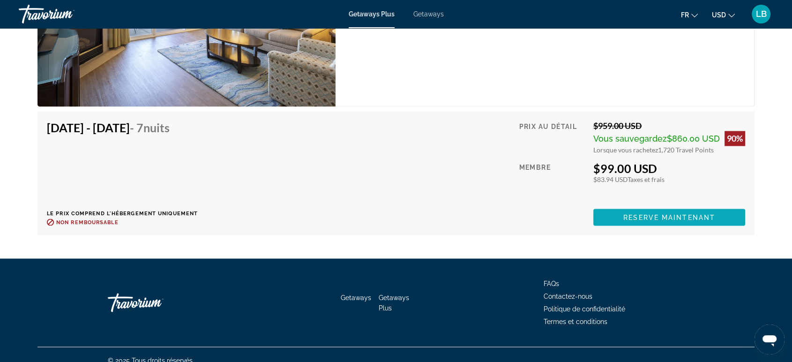
click at [628, 206] on span "Main content" at bounding box center [669, 217] width 152 height 22
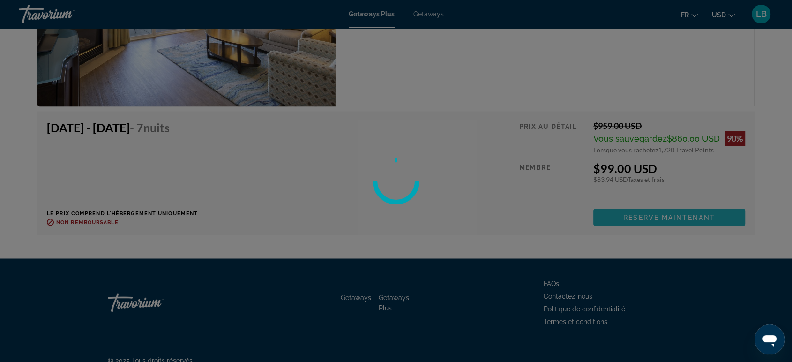
click at [628, 199] on div at bounding box center [396, 181] width 792 height 362
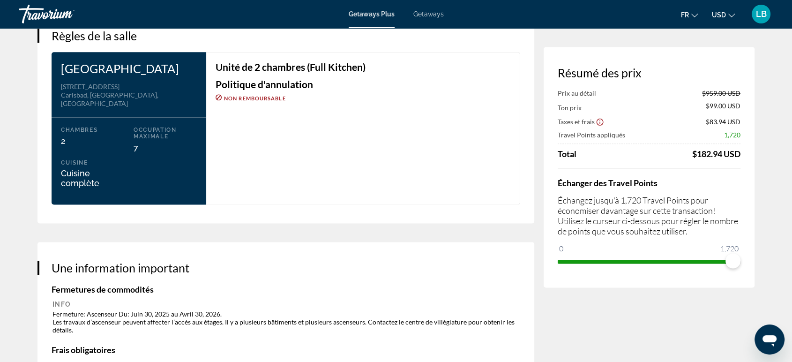
scroll to position [1145, 0]
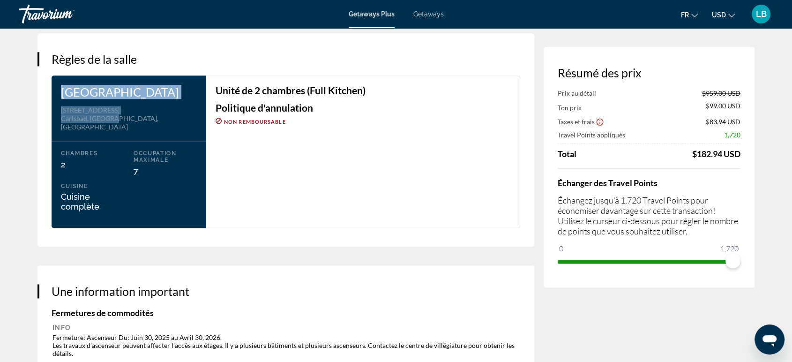
drag, startPoint x: 65, startPoint y: 85, endPoint x: 128, endPoint y: 126, distance: 75.7
click at [128, 126] on div "[GEOGRAPHIC_DATA] Adresse [STREET_ADDRESS] Chambres 2 Occupation maximale 7 Cui…" at bounding box center [129, 151] width 155 height 152
copy div "[GEOGRAPHIC_DATA] Adresse [STREET_ADDRESS]"
click at [154, 122] on div "[STREET_ADDRESS]" at bounding box center [129, 118] width 136 height 25
drag, startPoint x: 63, startPoint y: 118, endPoint x: 133, endPoint y: 130, distance: 70.8
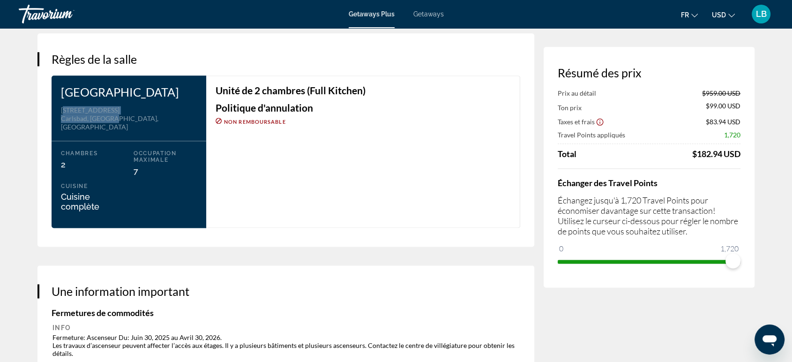
click at [133, 130] on div "[STREET_ADDRESS]" at bounding box center [129, 118] width 136 height 25
click at [59, 120] on div "[GEOGRAPHIC_DATA] Adresse [STREET_ADDRESS] Chambres 2 Occupation maximale 7 Cui…" at bounding box center [129, 151] width 155 height 152
drag, startPoint x: 62, startPoint y: 115, endPoint x: 133, endPoint y: 130, distance: 72.2
click at [133, 130] on div "[STREET_ADDRESS]" at bounding box center [129, 118] width 136 height 25
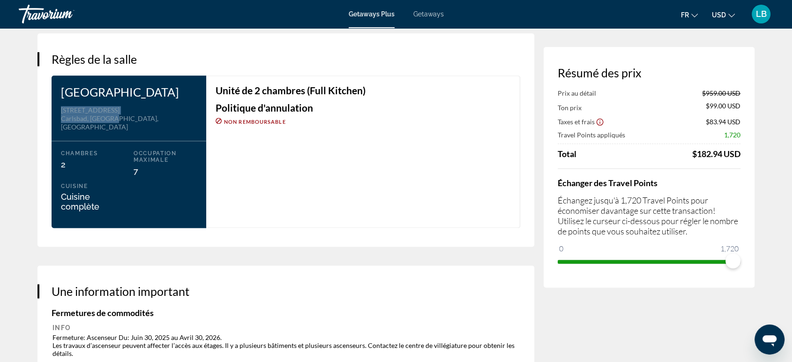
copy div "[STREET_ADDRESS]"
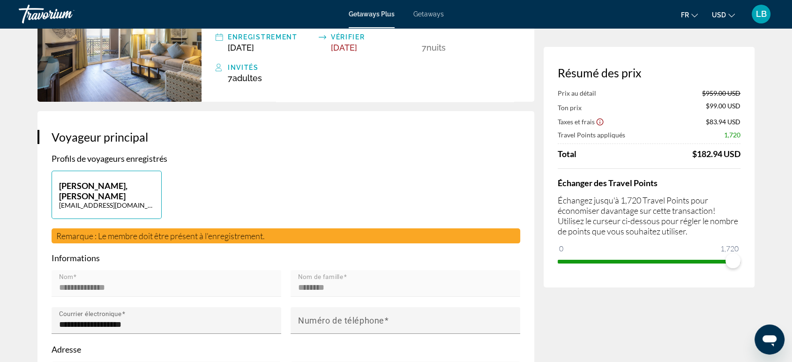
scroll to position [0, 0]
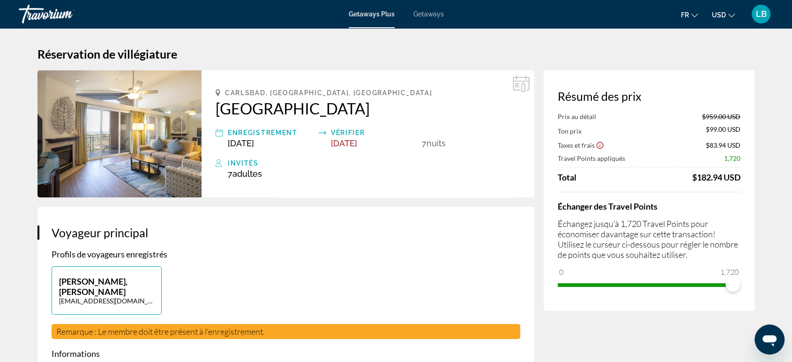
drag, startPoint x: 733, startPoint y: 286, endPoint x: 674, endPoint y: 297, distance: 59.5
click at [674, 297] on div "Résumé des prix Prix au détail $959.00 USD Ton prix $99.00 USD Taxes et frais $…" at bounding box center [648, 190] width 211 height 240
drag, startPoint x: 676, startPoint y: 283, endPoint x: 743, endPoint y: 292, distance: 68.0
click at [743, 292] on div "Résumé des prix Prix au détail $959.00 USD Ton prix $396.50 USD Taxes et frais …" at bounding box center [648, 190] width 211 height 240
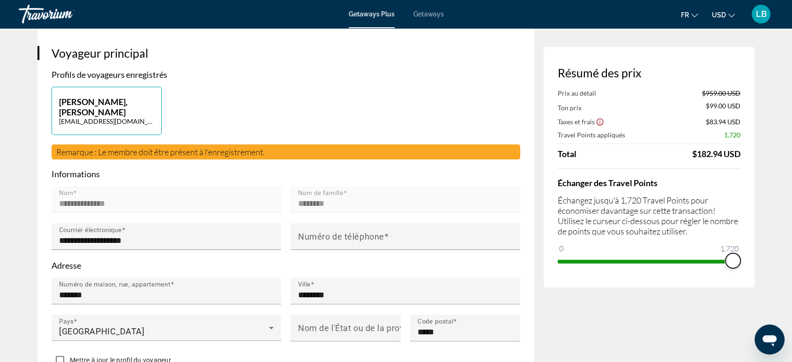
scroll to position [52, 0]
